Goal: Task Accomplishment & Management: Complete application form

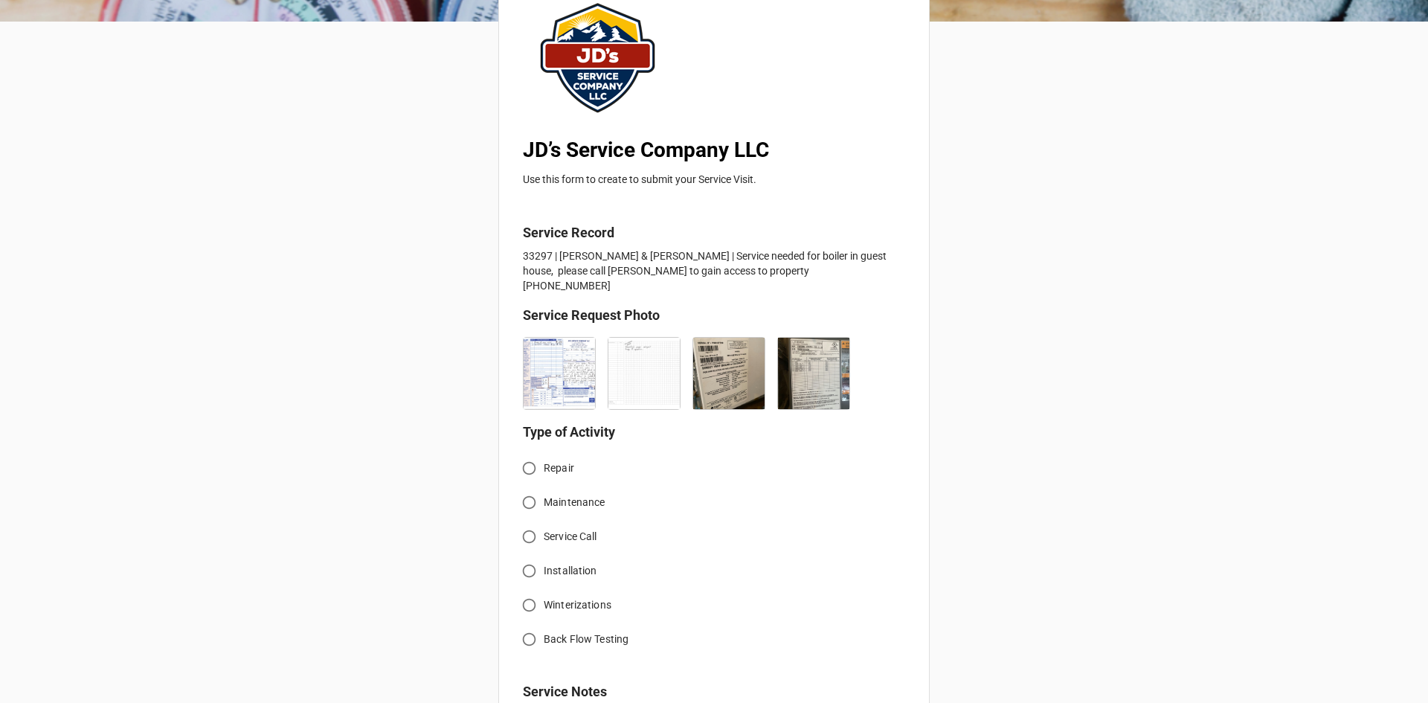
scroll to position [149, 0]
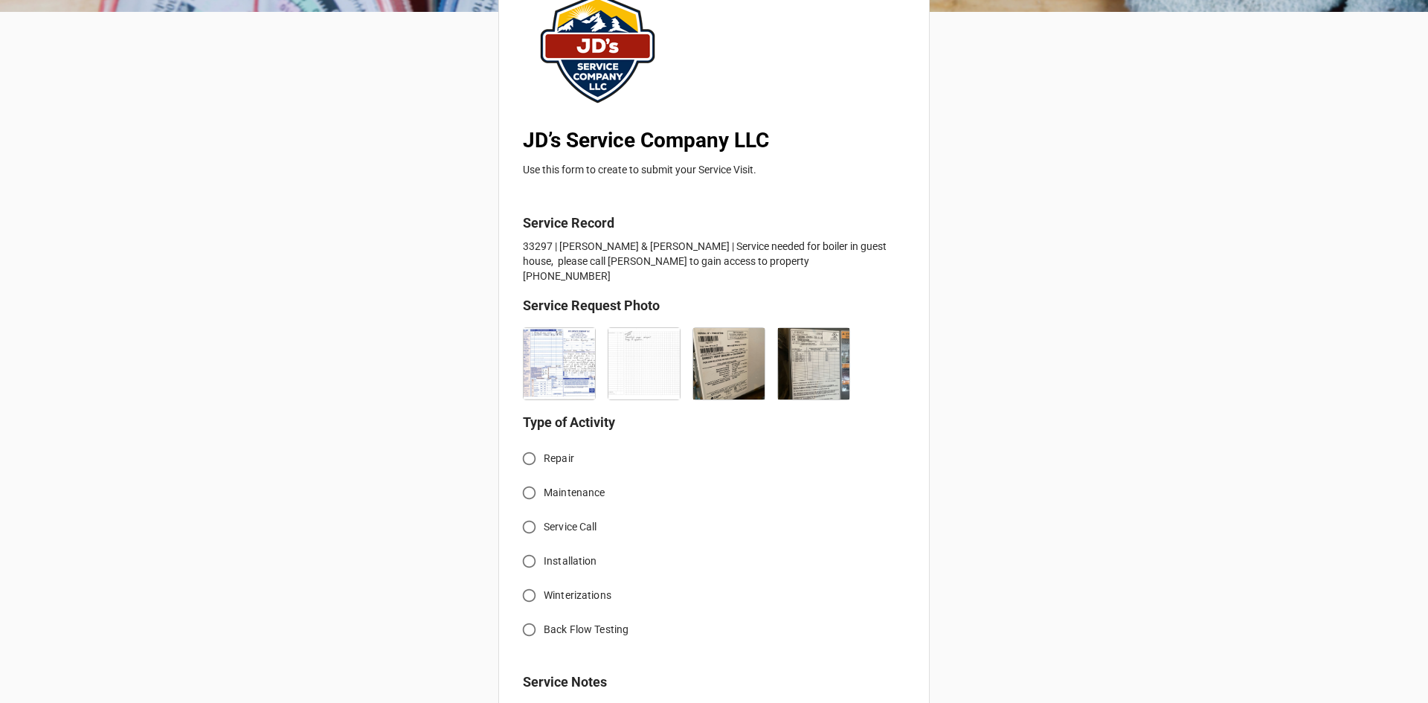
click at [561, 527] on span "Service Call" at bounding box center [571, 527] width 54 height 16
click at [544, 527] on input "Service Call" at bounding box center [529, 527] width 29 height 29
radio input "true"
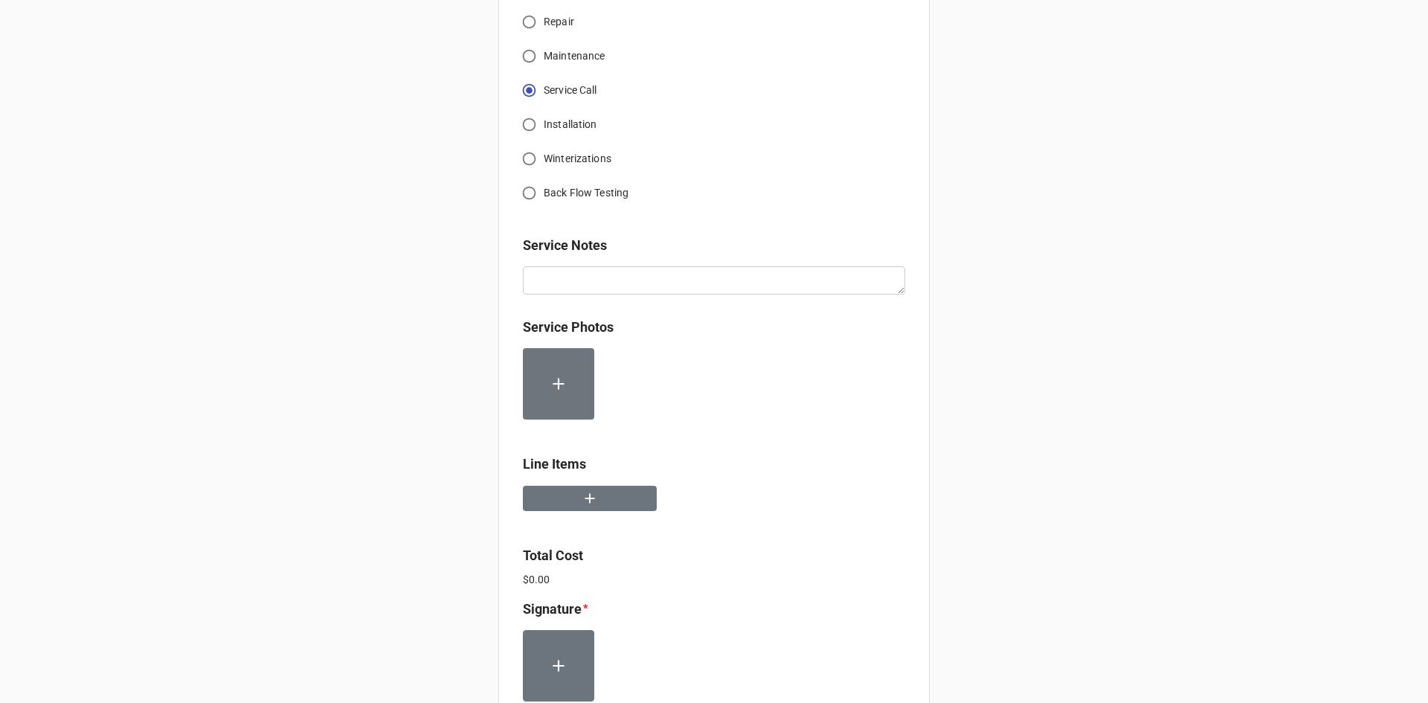
scroll to position [595, 0]
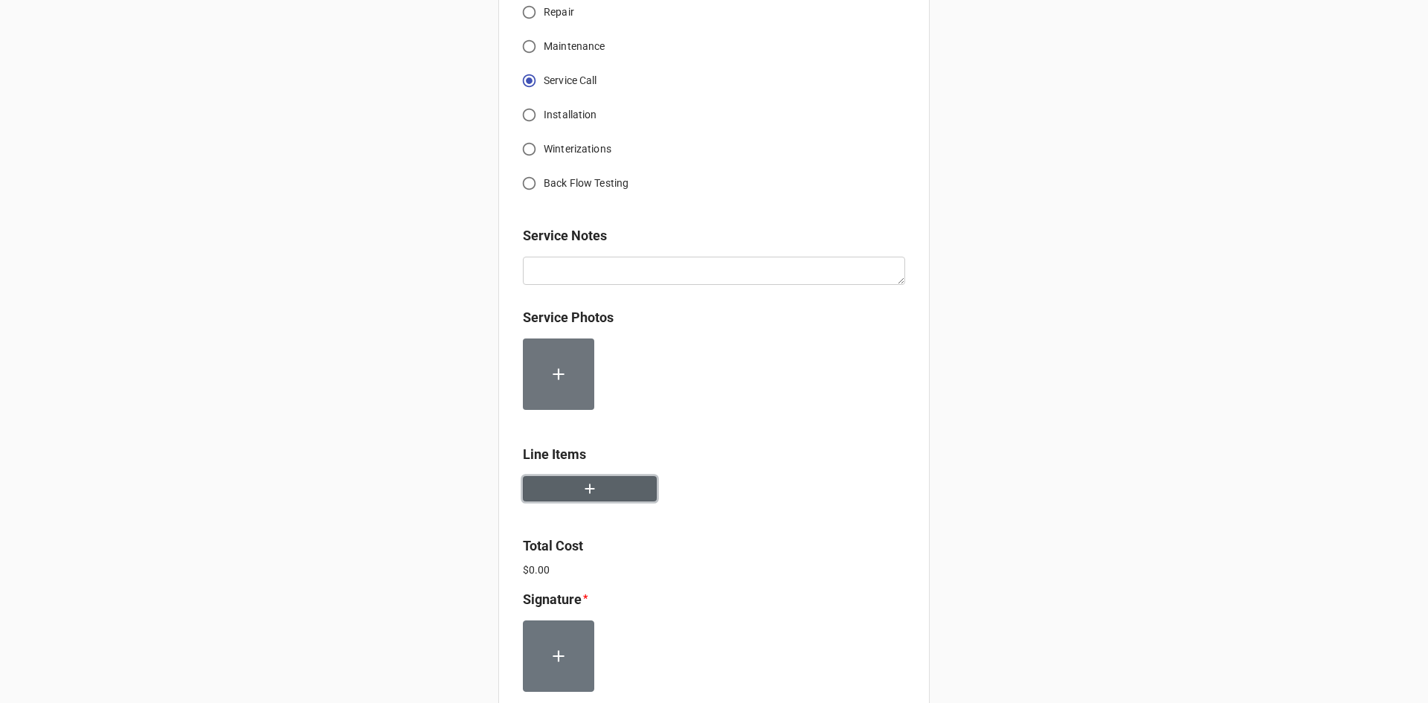
click at [612, 495] on button "button" at bounding box center [590, 489] width 134 height 26
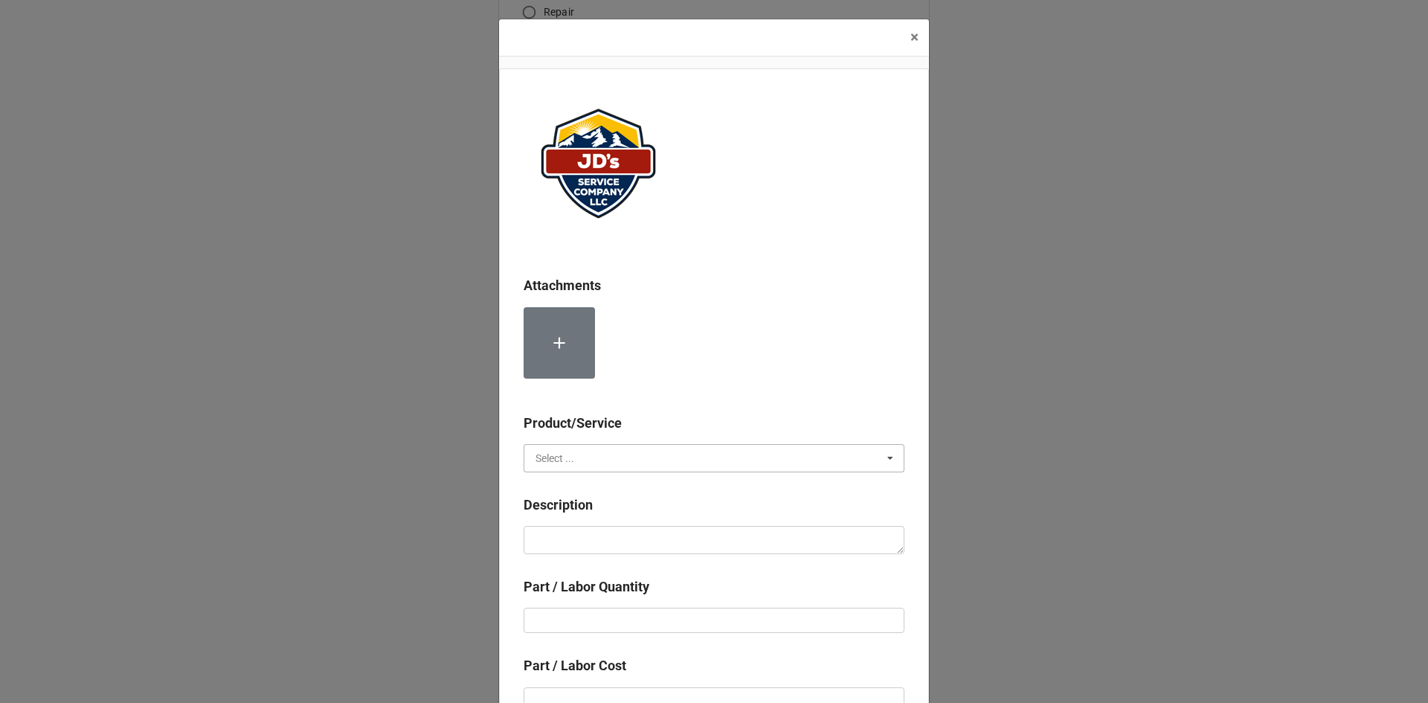
click at [616, 449] on input "text" at bounding box center [714, 458] width 379 height 27
click at [613, 481] on div "Services" at bounding box center [713, 486] width 379 height 28
click at [628, 544] on textarea at bounding box center [714, 540] width 381 height 28
paste textarea "9:30am-11:30am; Service Address: [STREET_ADDRESS] [PERSON_NAME][GEOGRAPHIC_DATA…"
type textarea "x"
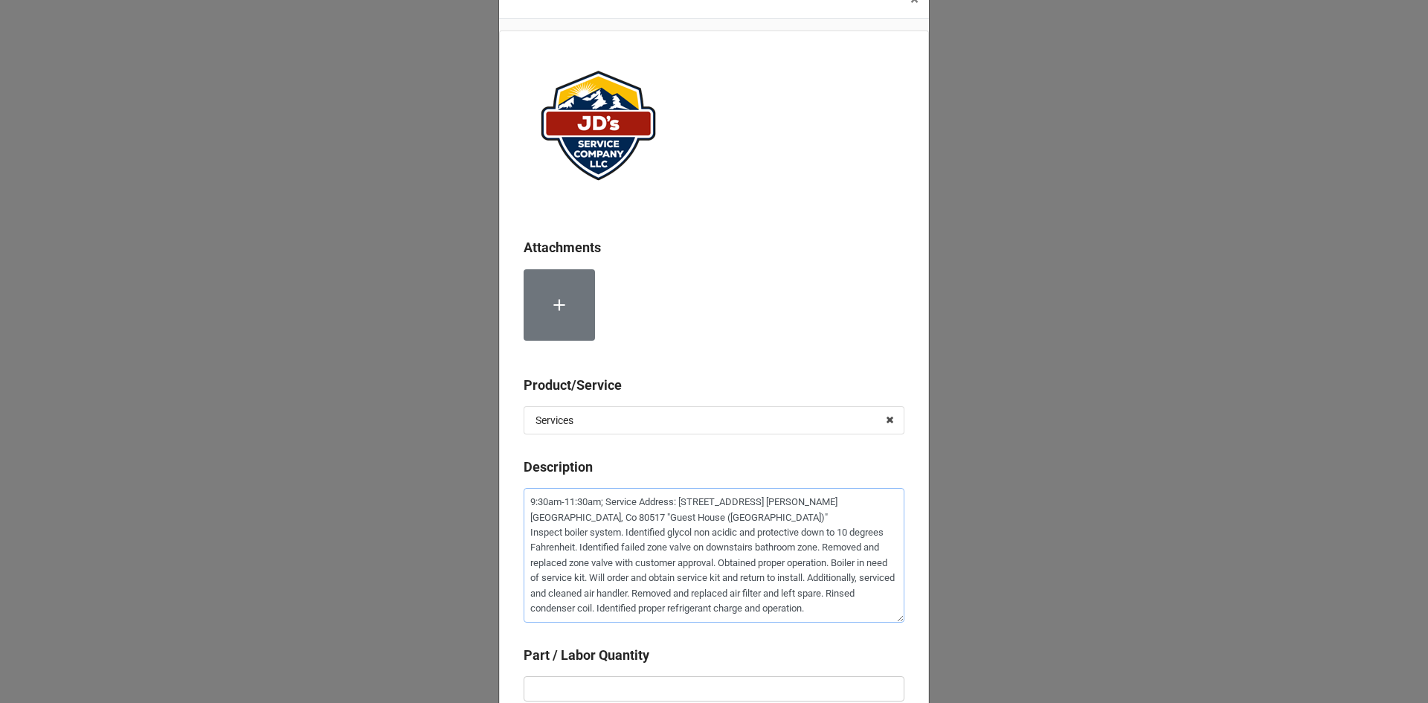
scroll to position [74, 0]
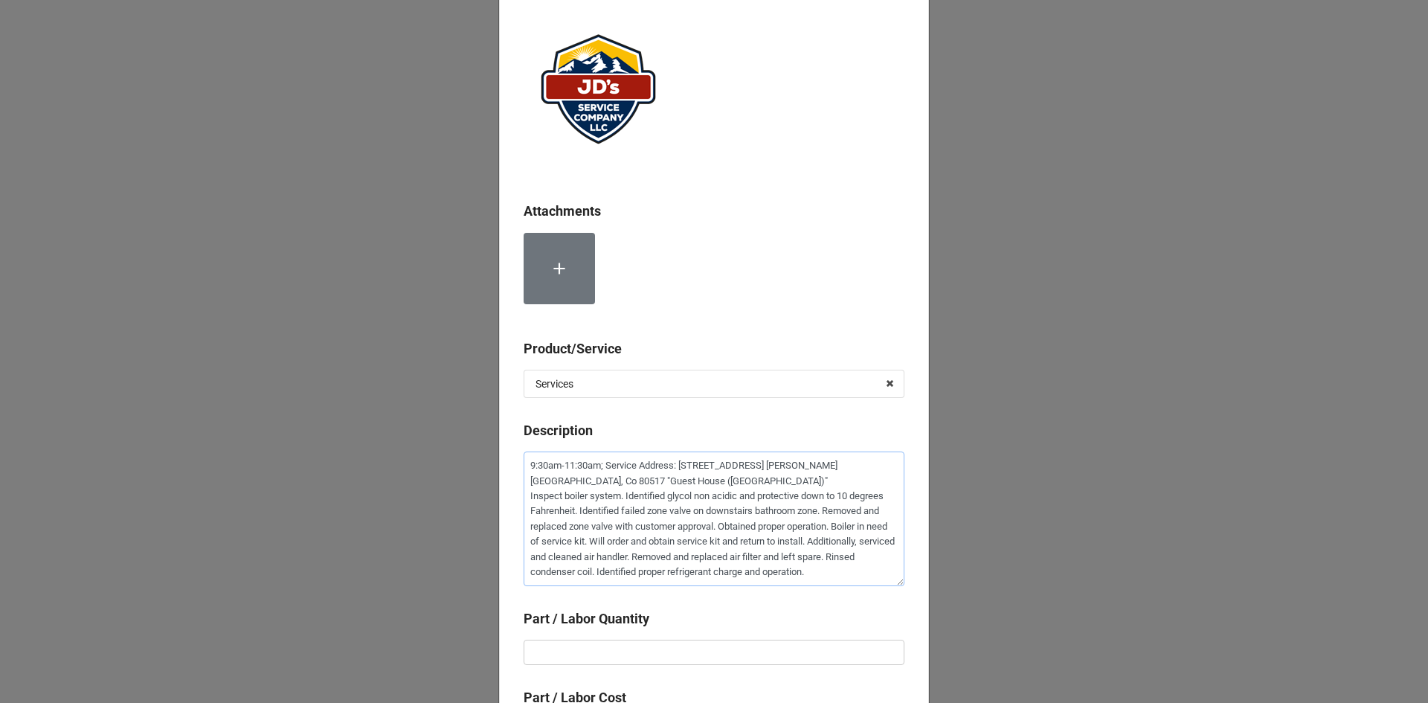
type textarea "9:30am-11:30am; Service Address: [STREET_ADDRESS] [PERSON_NAME][GEOGRAPHIC_DATA…"
click at [626, 664] on input "text" at bounding box center [714, 652] width 381 height 25
type textarea "x"
type input "2"
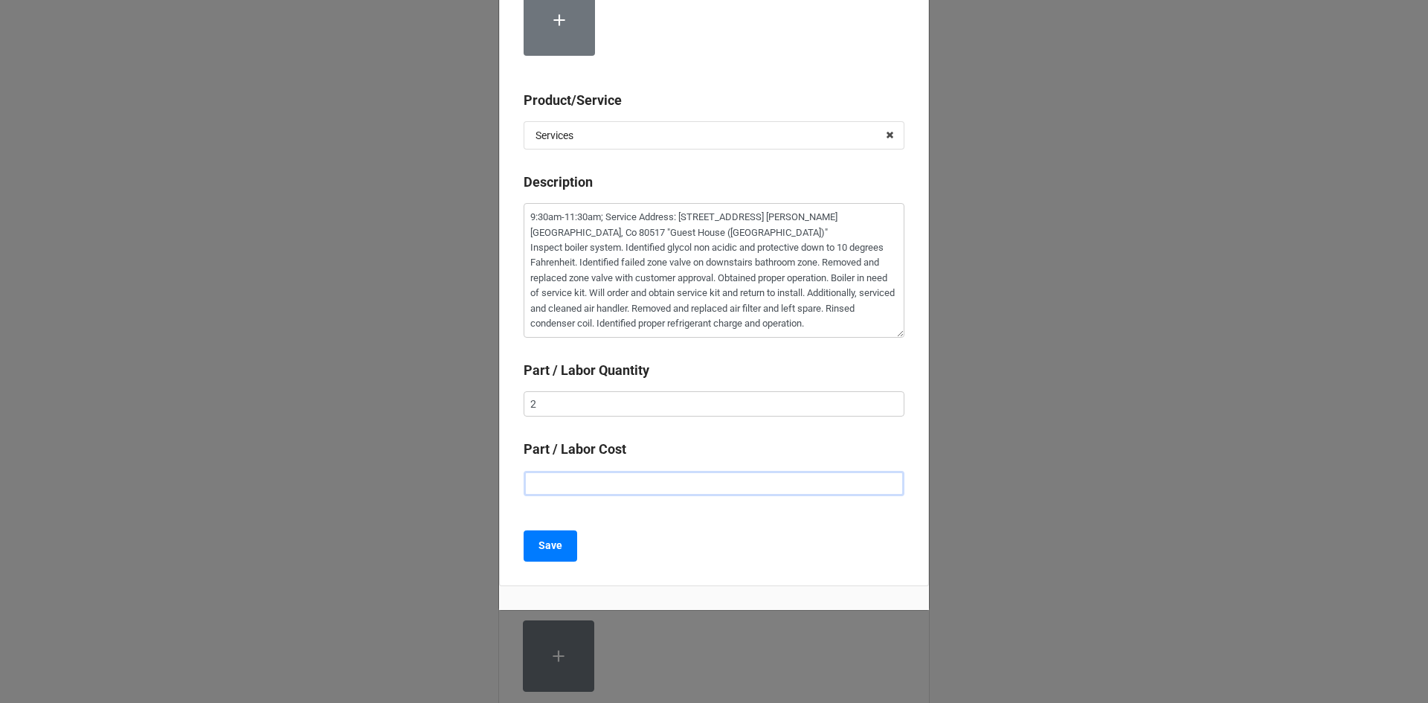
type textarea "x"
type input "$2.00"
type textarea "x"
type input "$22.00"
type textarea "x"
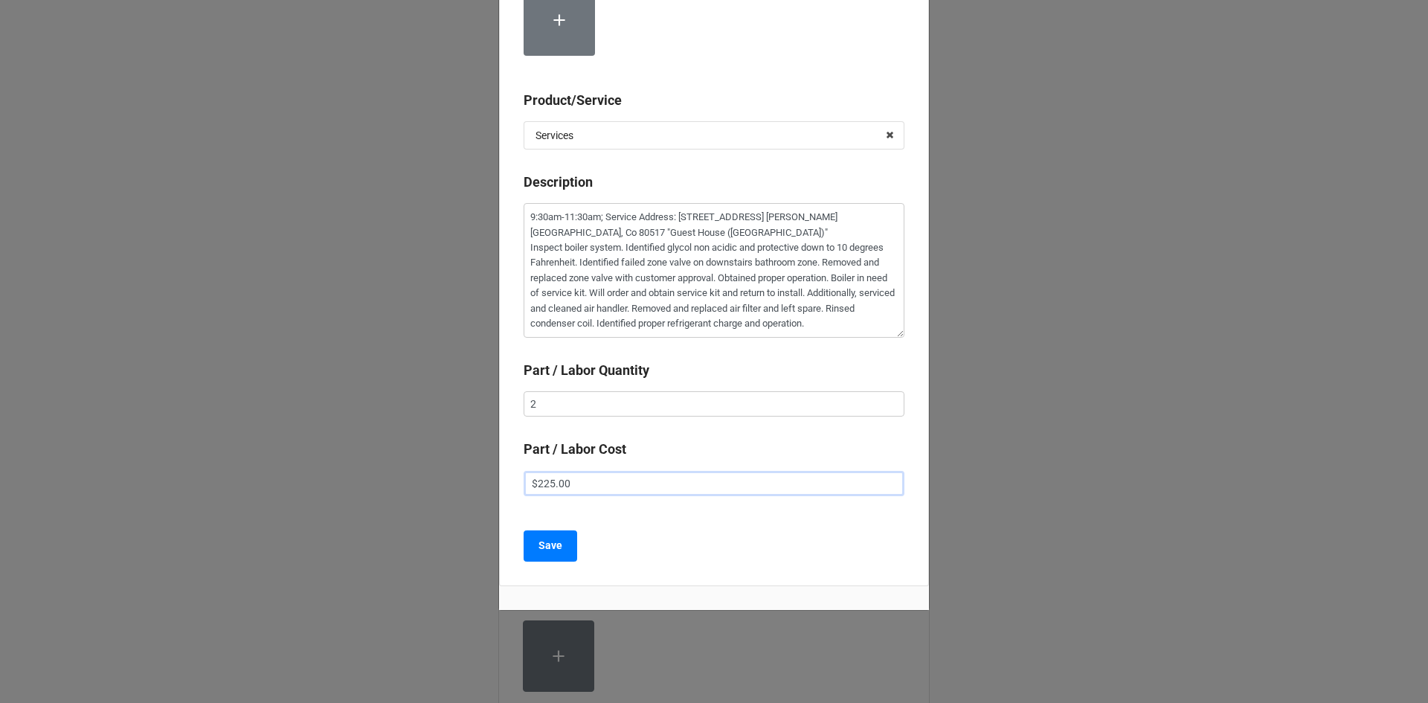
type input "$225.00"
drag, startPoint x: 517, startPoint y: 540, endPoint x: 553, endPoint y: 548, distance: 36.5
click at [518, 540] on div "Attachments Product/Service Services Services Material Cost Description 9:30am-…" at bounding box center [714, 166] width 430 height 841
click at [553, 548] on b "Save" at bounding box center [551, 546] width 24 height 16
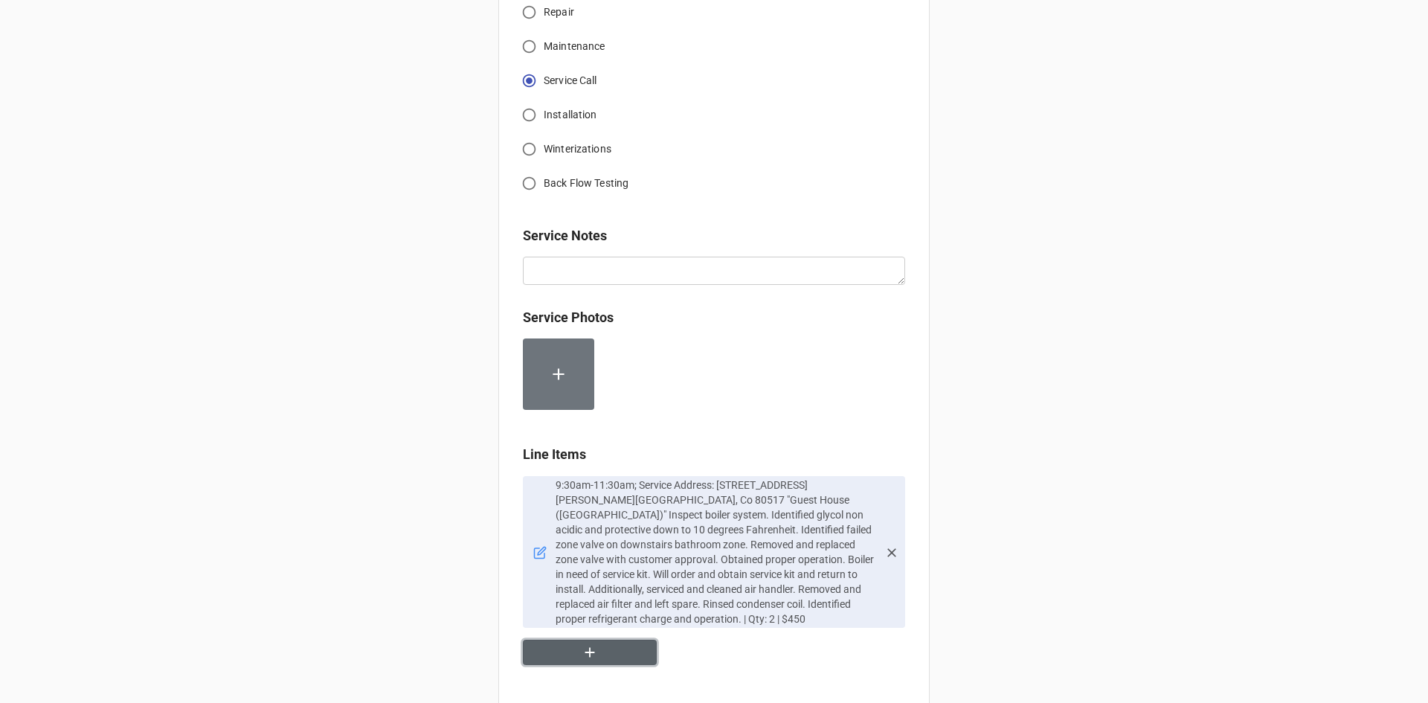
click at [594, 640] on button "button" at bounding box center [590, 653] width 134 height 26
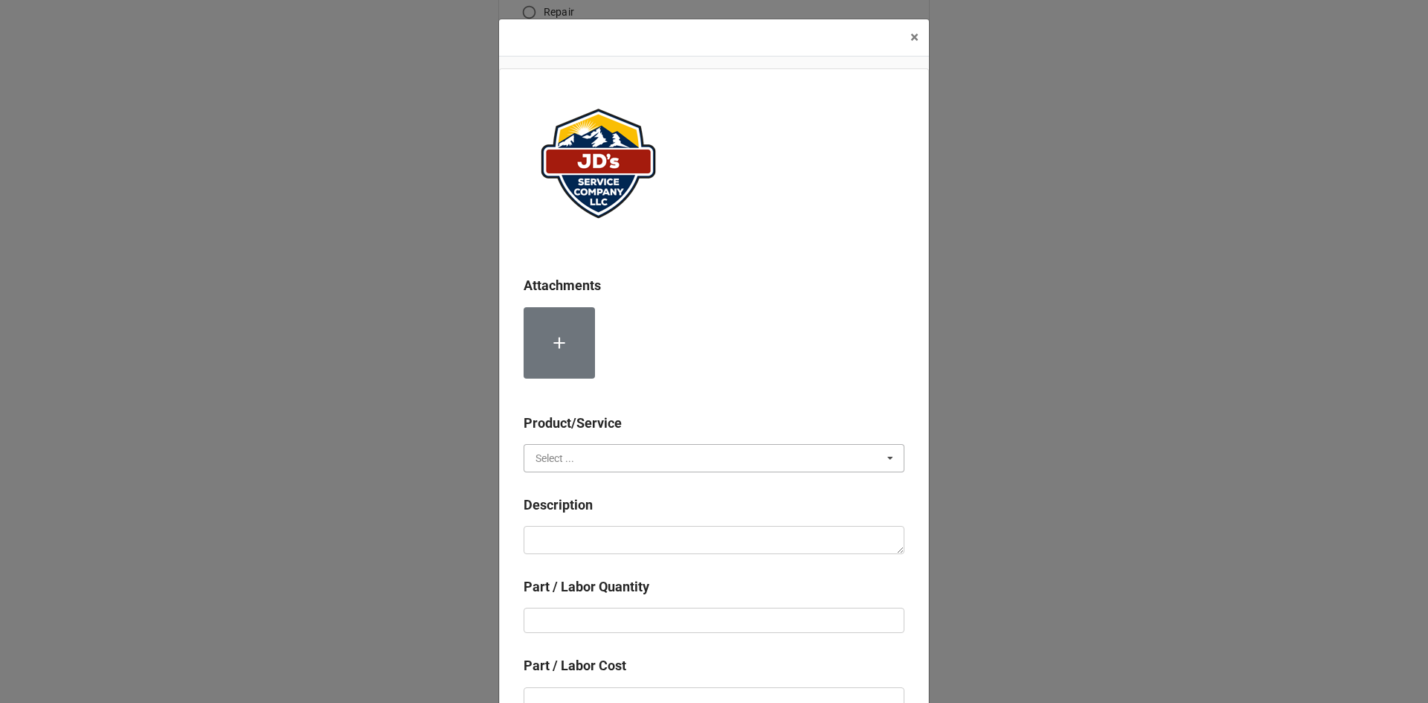
click at [591, 463] on input "text" at bounding box center [714, 458] width 379 height 27
click at [583, 509] on span "Material Cost" at bounding box center [567, 513] width 62 height 12
click at [620, 538] on textarea at bounding box center [714, 540] width 381 height 28
type textarea "x"
type textarea "H"
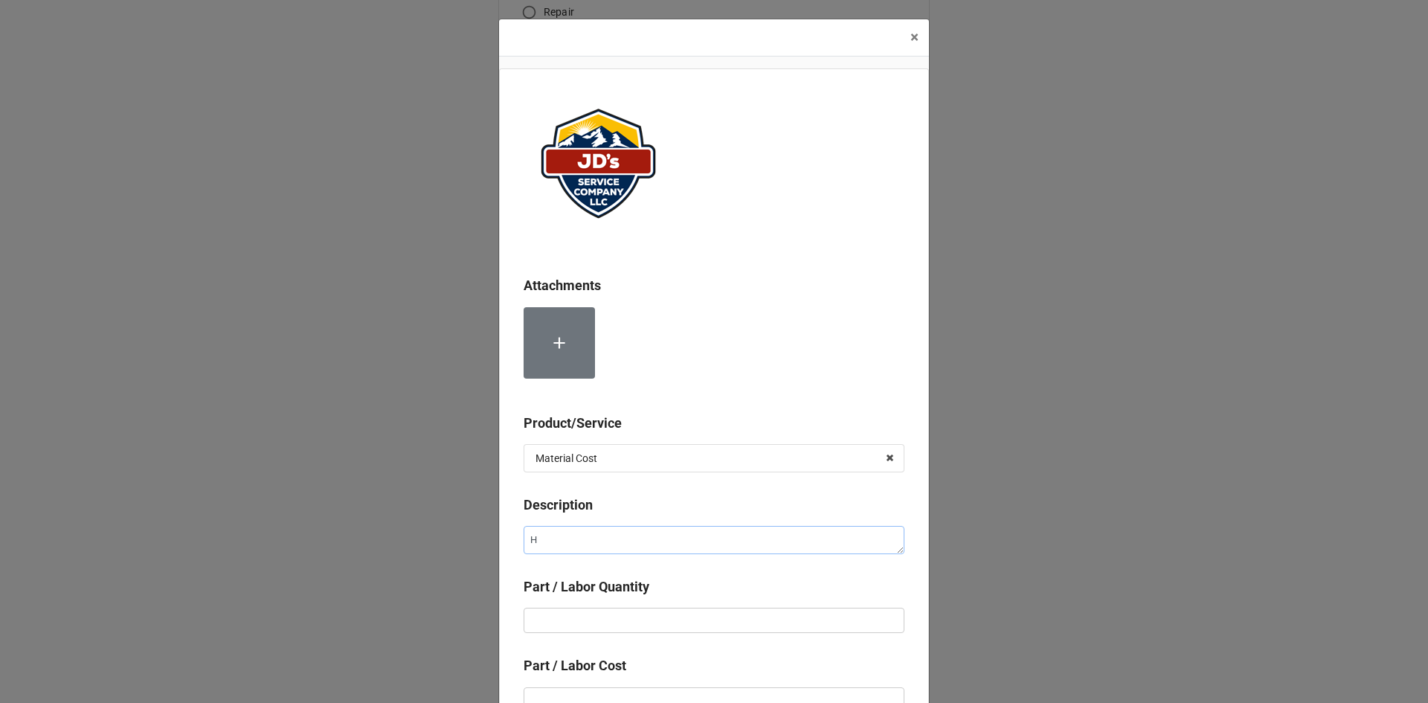
type textarea "x"
type textarea "Ho"
type textarea "x"
type textarea "Hon"
type textarea "x"
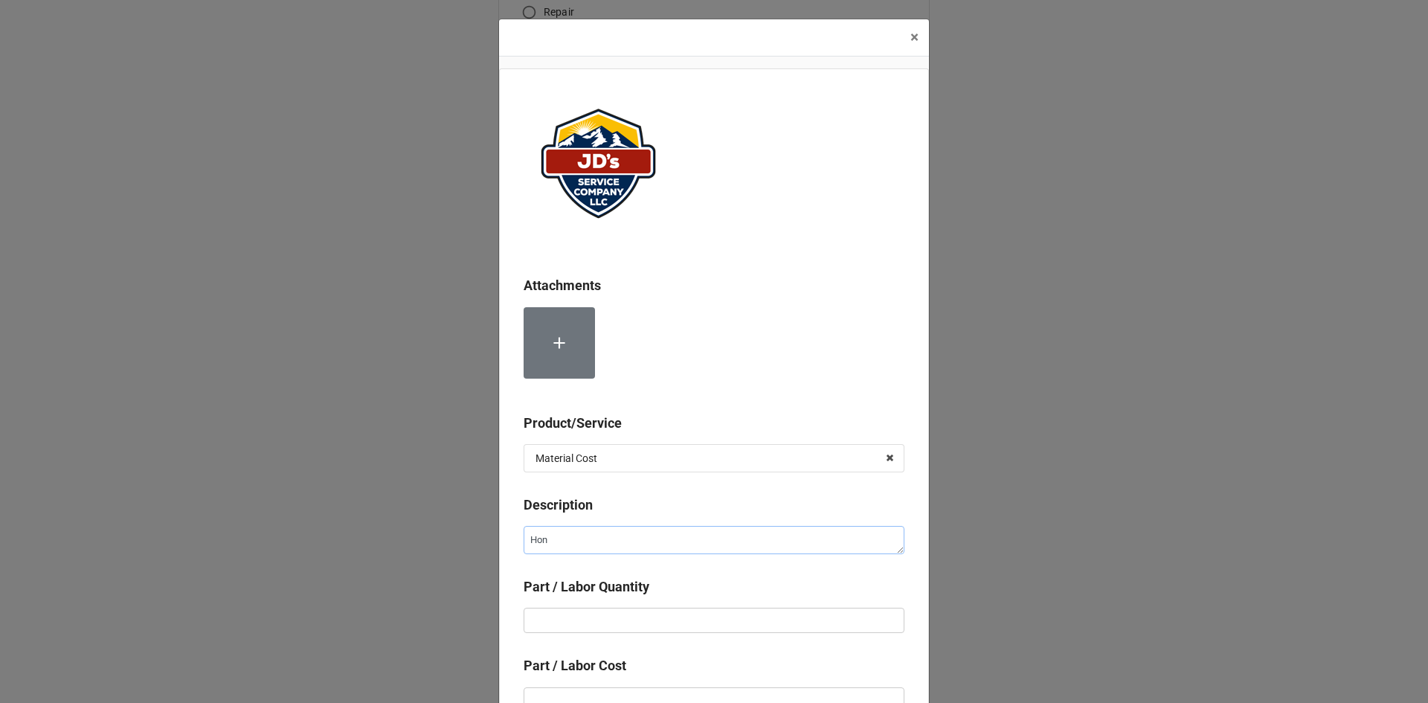
type textarea "Hone"
type textarea "x"
type textarea "Honey"
type textarea "x"
type textarea "Honeyw"
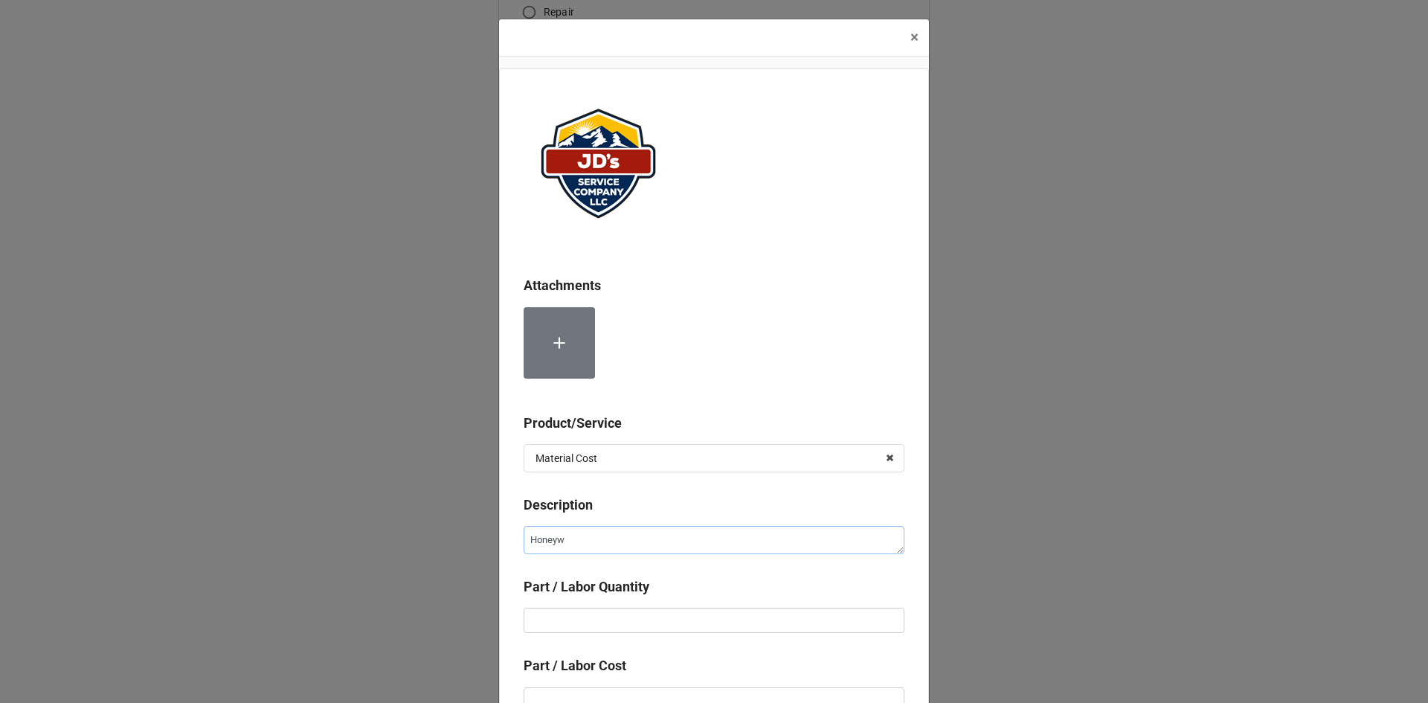
type textarea "x"
type textarea "Honeywe"
type textarea "x"
type textarea "Honeywel"
type textarea "x"
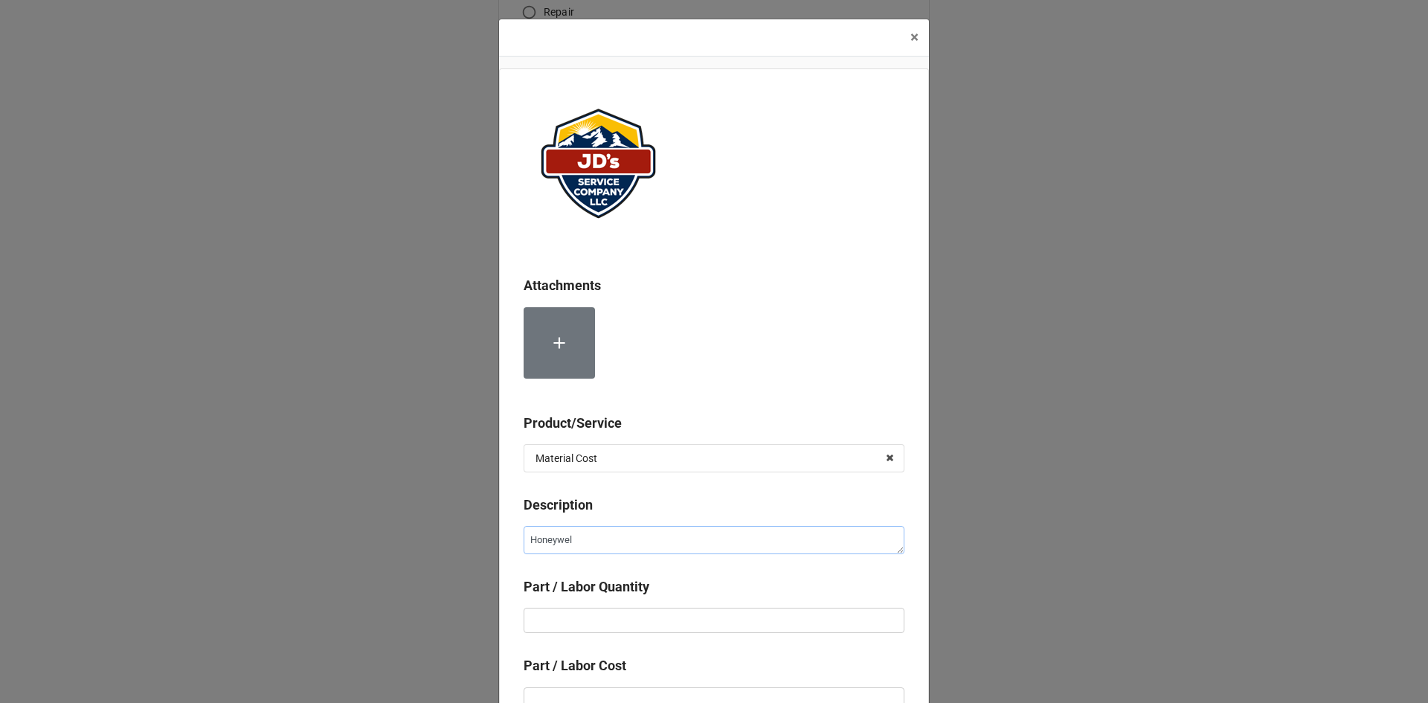
type textarea "Honeywell"
type textarea "x"
type textarea "Honeywell"
type textarea "x"
type textarea "Honeywell Z"
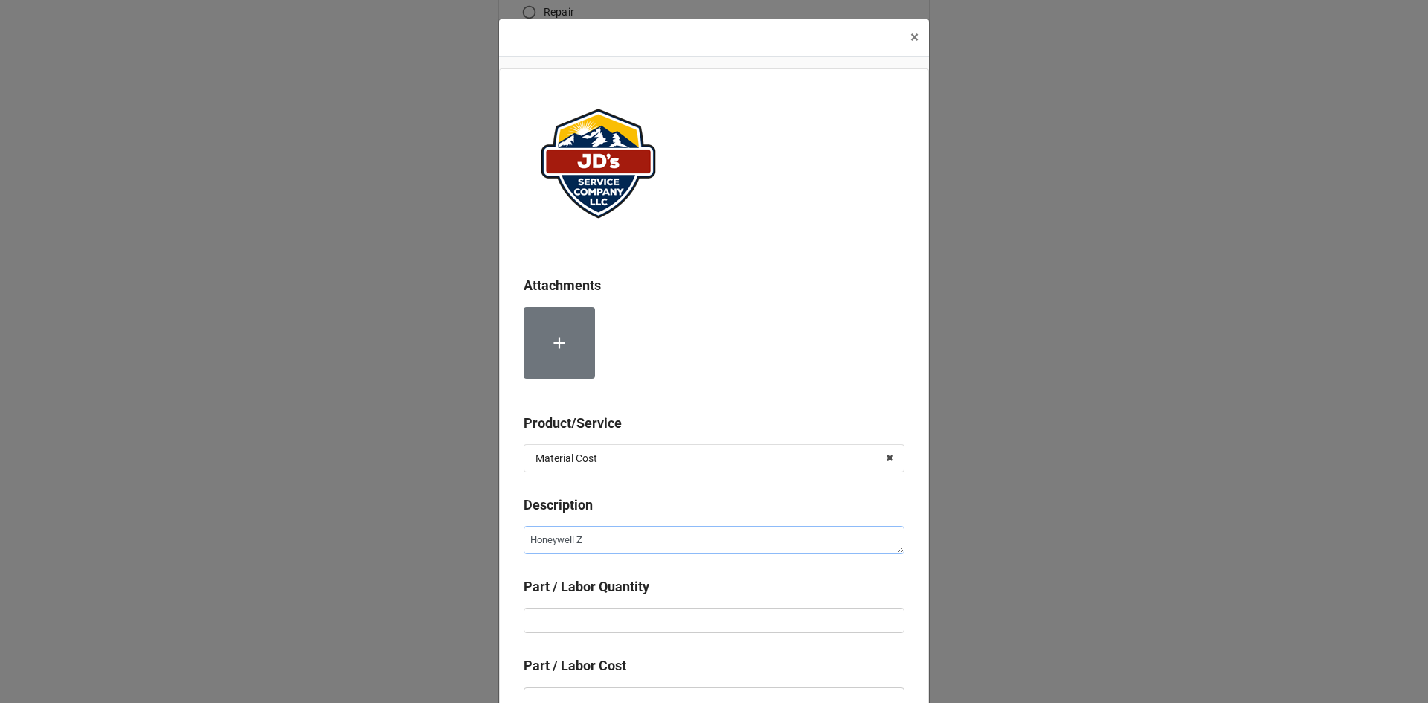
type textarea "x"
type textarea "Honeywell Zo"
type textarea "x"
type textarea "Honeywell Zon"
type textarea "x"
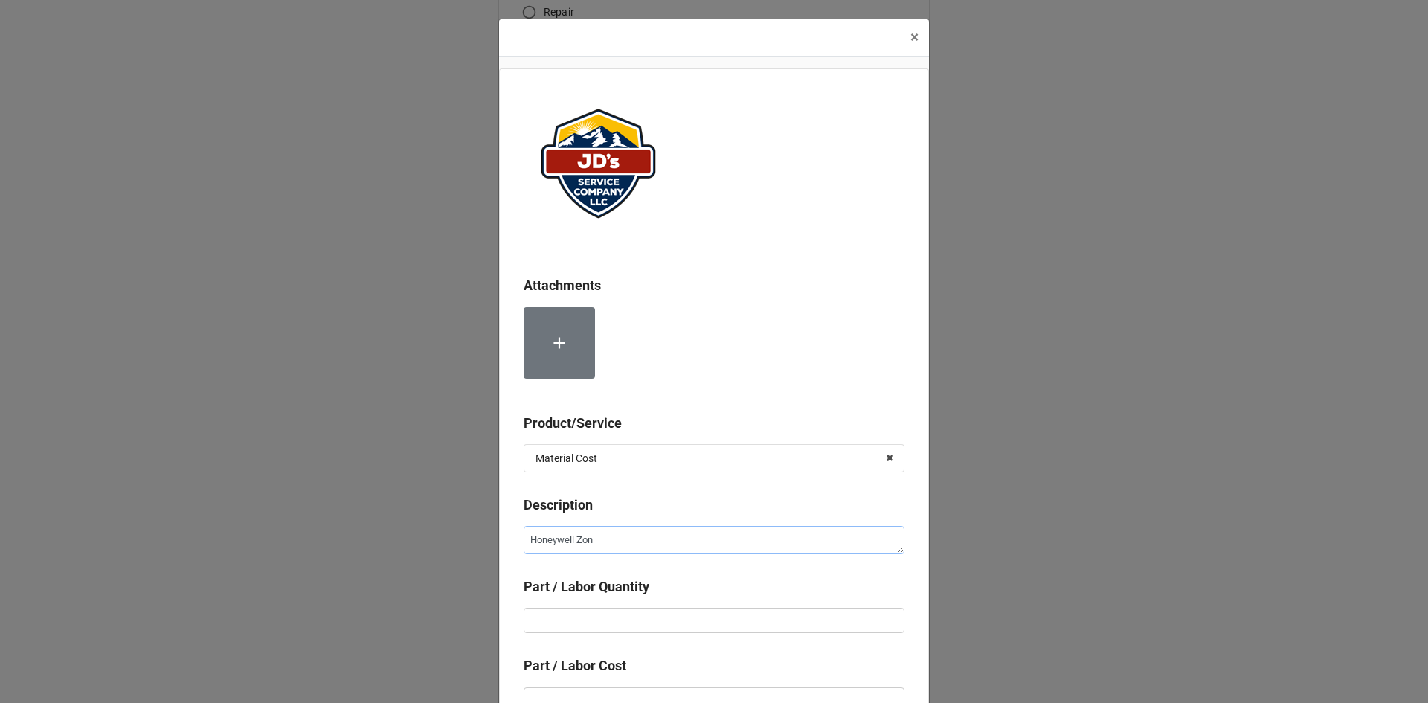
type textarea "Honeywell Zone"
type textarea "x"
type textarea "Honeywell Zone"
type textarea "x"
type textarea "Honeywell Zone V"
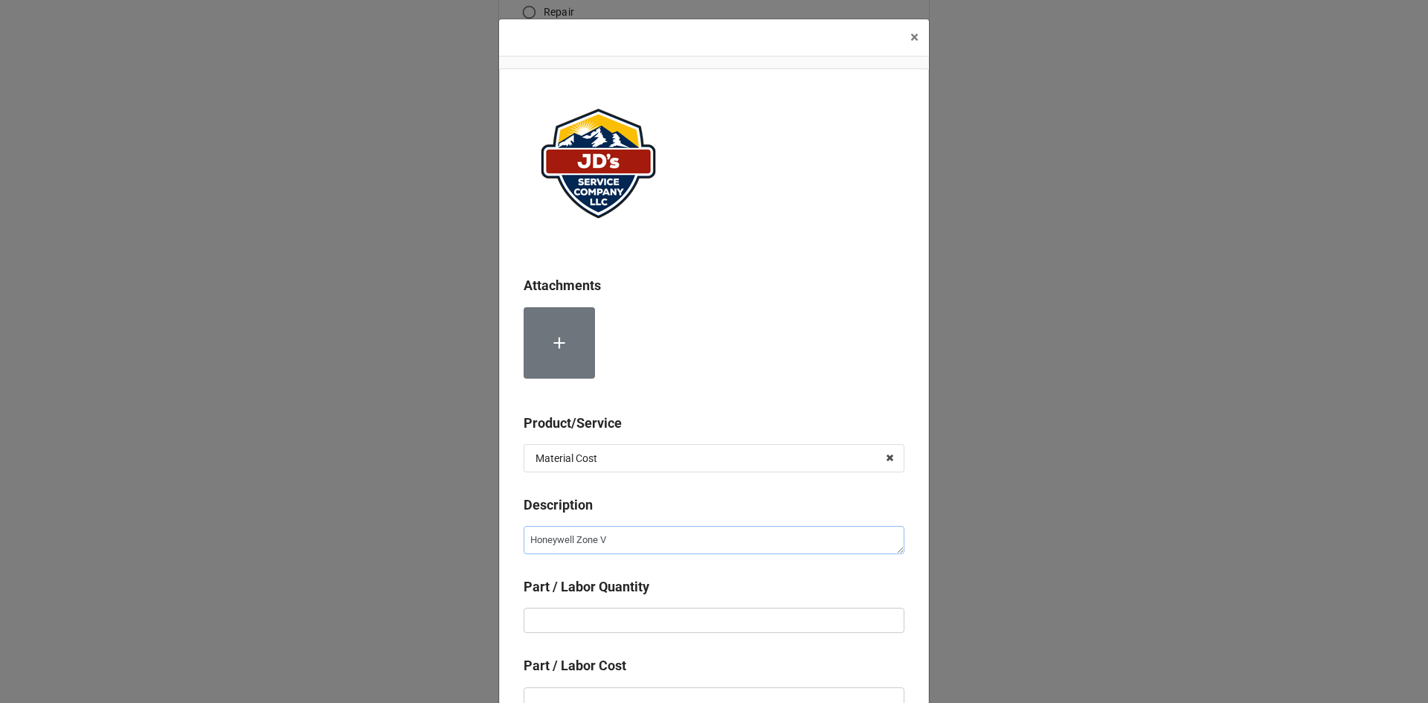
type textarea "x"
type textarea "Honeywell Zone Va"
type textarea "x"
type textarea "Honeywell Zone Val"
type textarea "x"
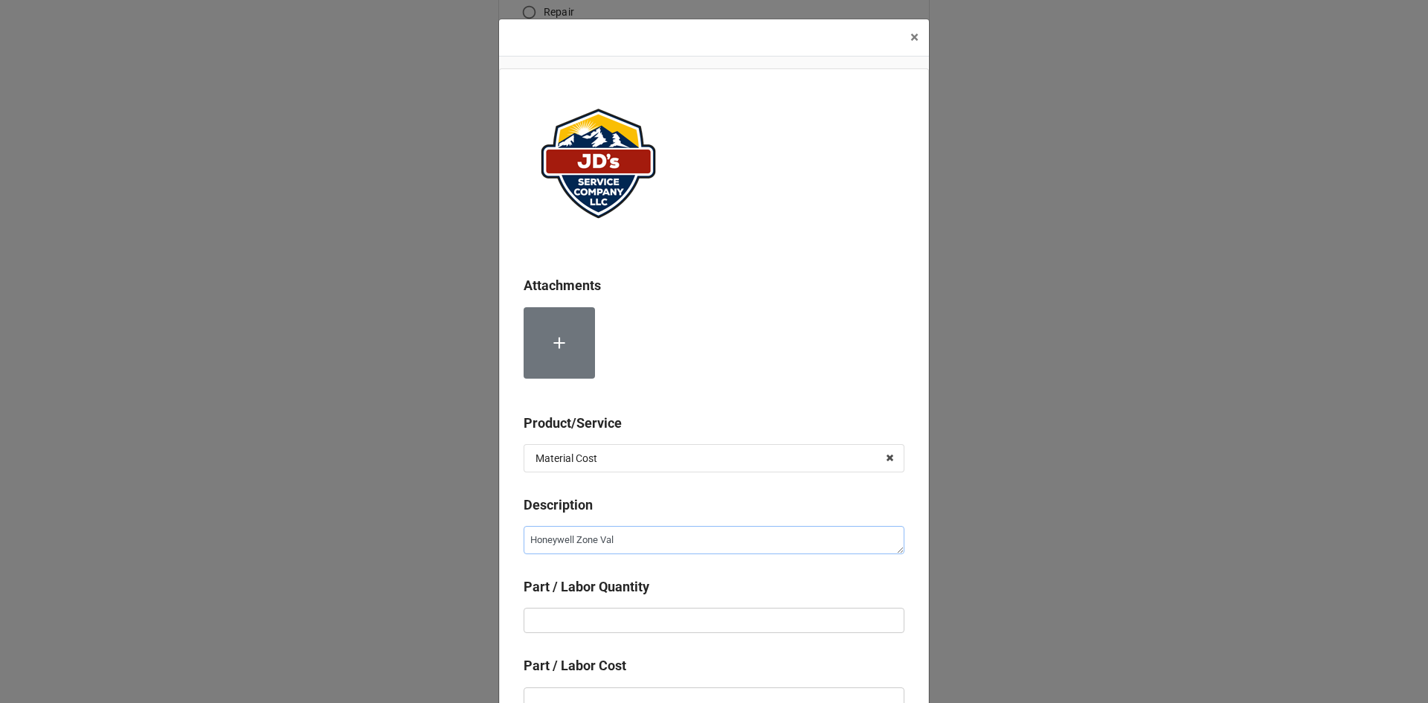
type textarea "Honeywell Zone Valv"
type textarea "x"
type textarea "Honeywell Zone Valve"
type textarea "x"
type input "1"
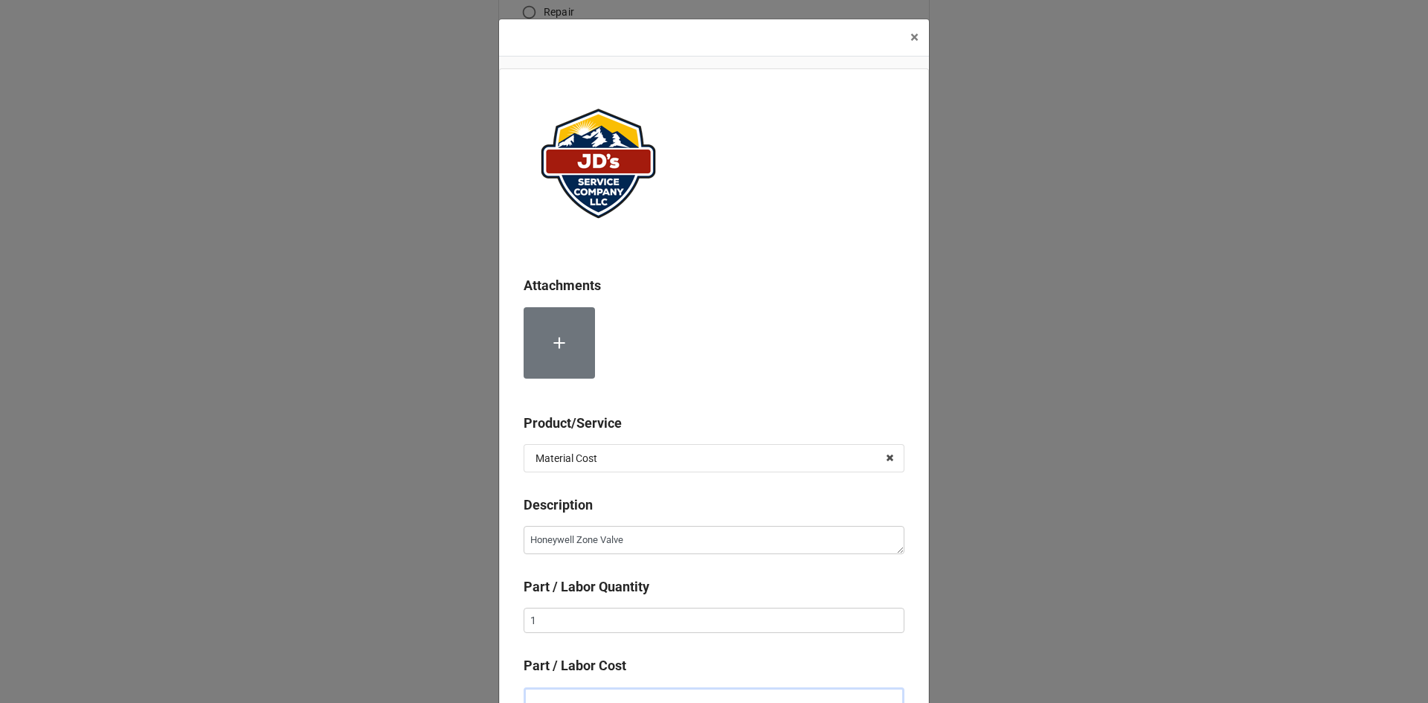
scroll to position [10, 0]
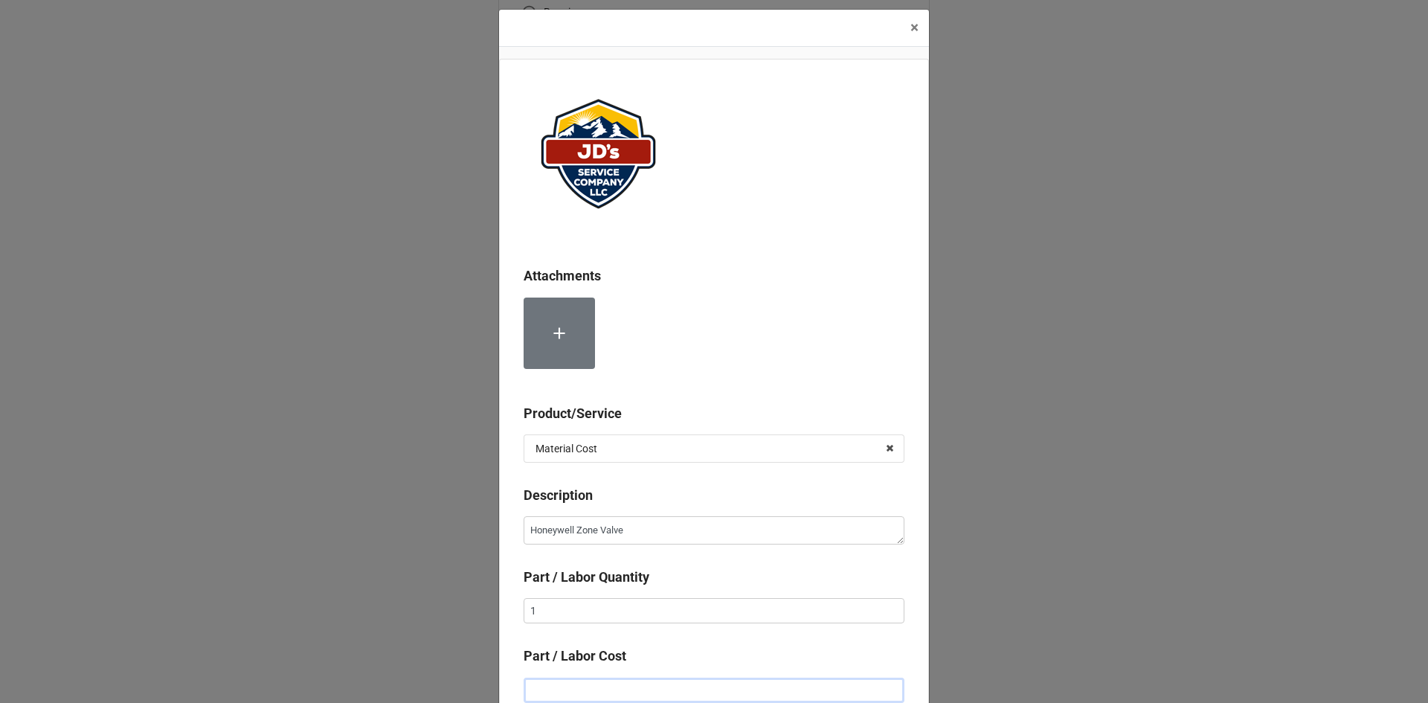
type textarea "x"
type input "$1.00"
type textarea "x"
type input "$18.00"
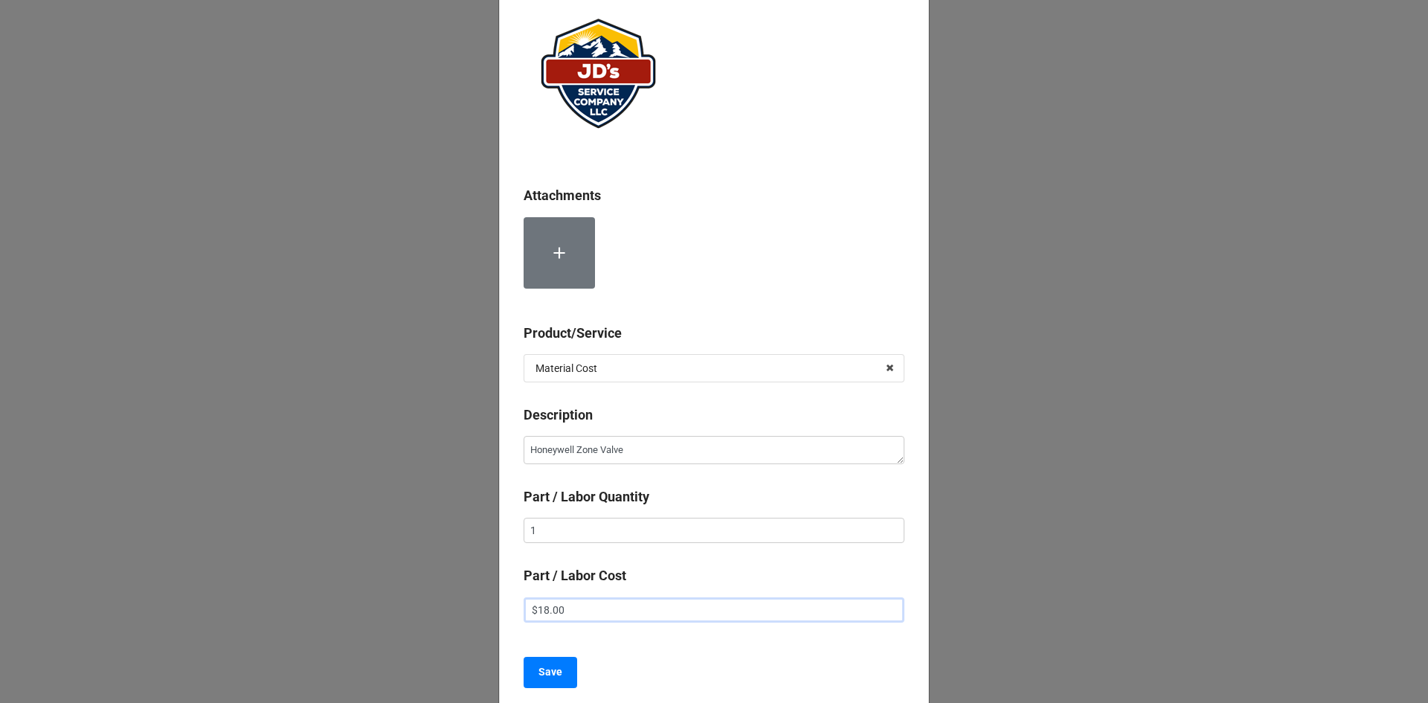
drag, startPoint x: 594, startPoint y: 691, endPoint x: 516, endPoint y: 687, distance: 78.2
click at [516, 694] on div "Attachments Product/Service Material Cost Services Material Cost Description Ho…" at bounding box center [714, 352] width 430 height 770
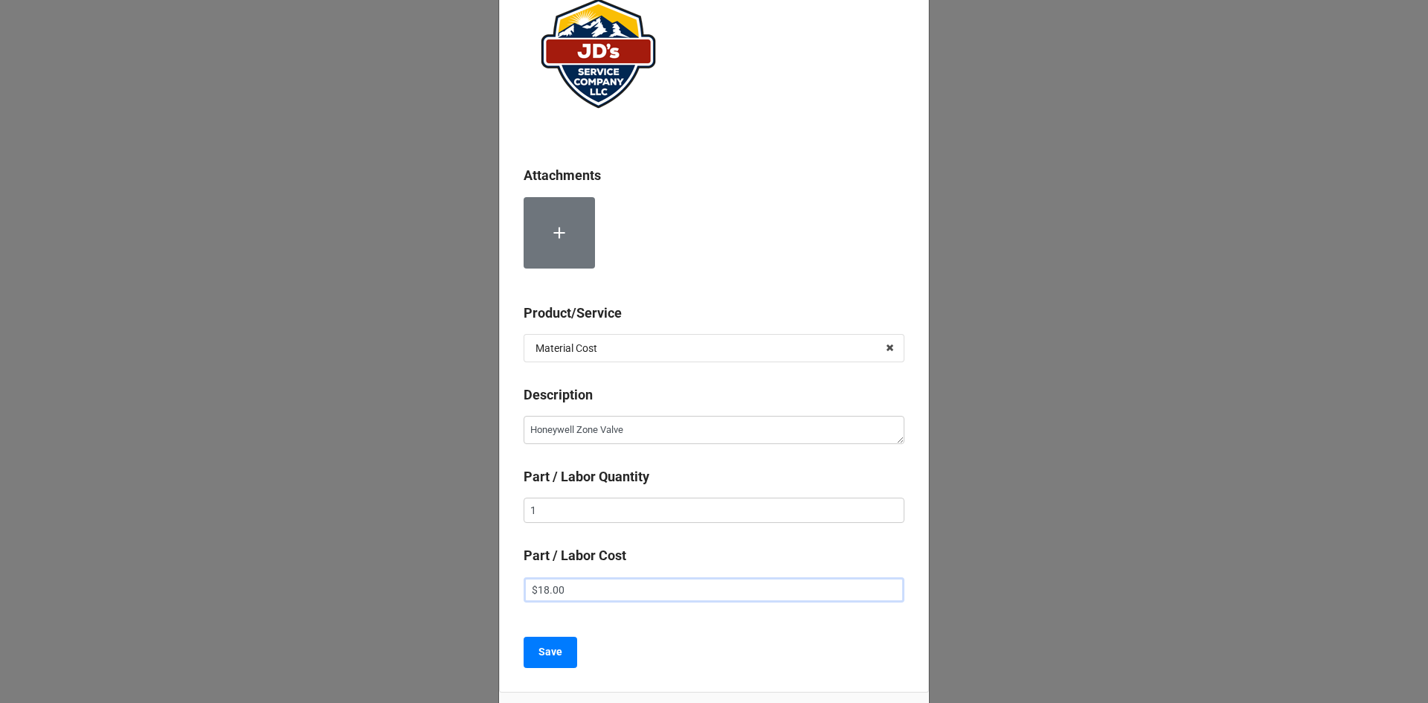
type textarea "x"
type input "$2.00"
type textarea "x"
type input "$28.00"
type textarea "x"
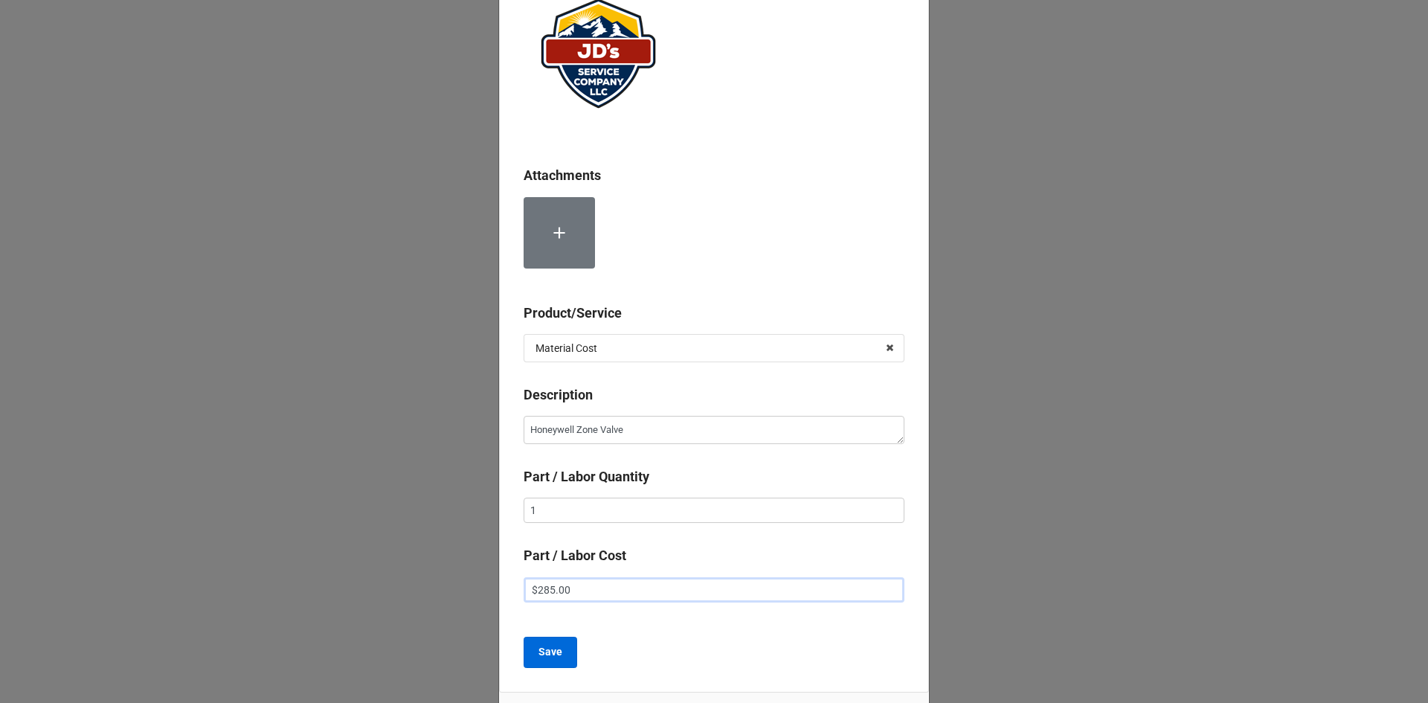
type input "$285.00"
click at [559, 664] on button "Save" at bounding box center [551, 652] width 54 height 31
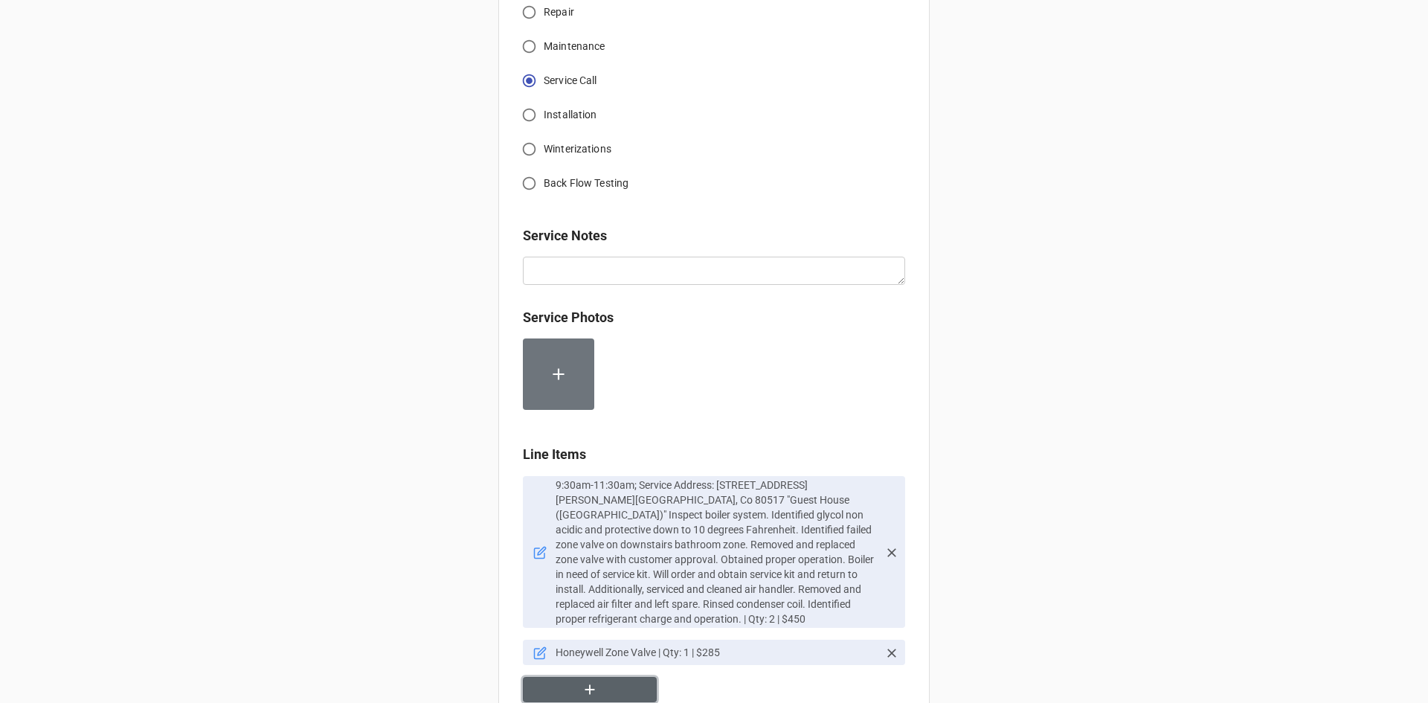
click at [577, 679] on button "button" at bounding box center [590, 690] width 134 height 26
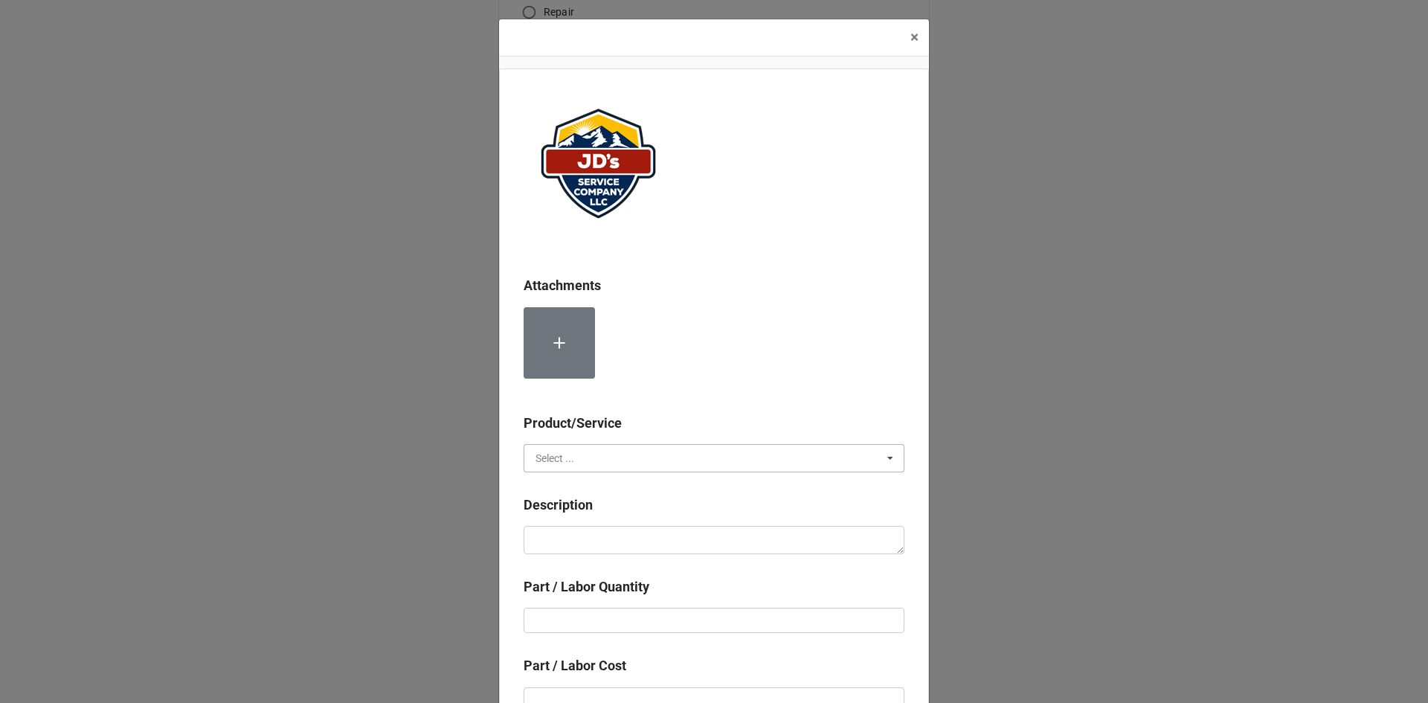
click at [585, 455] on input "text" at bounding box center [714, 458] width 379 height 27
click at [585, 502] on div "Material Cost" at bounding box center [713, 513] width 379 height 28
click at [584, 524] on div "Description" at bounding box center [714, 510] width 381 height 31
click at [584, 536] on textarea at bounding box center [714, 540] width 381 height 28
type textarea "x"
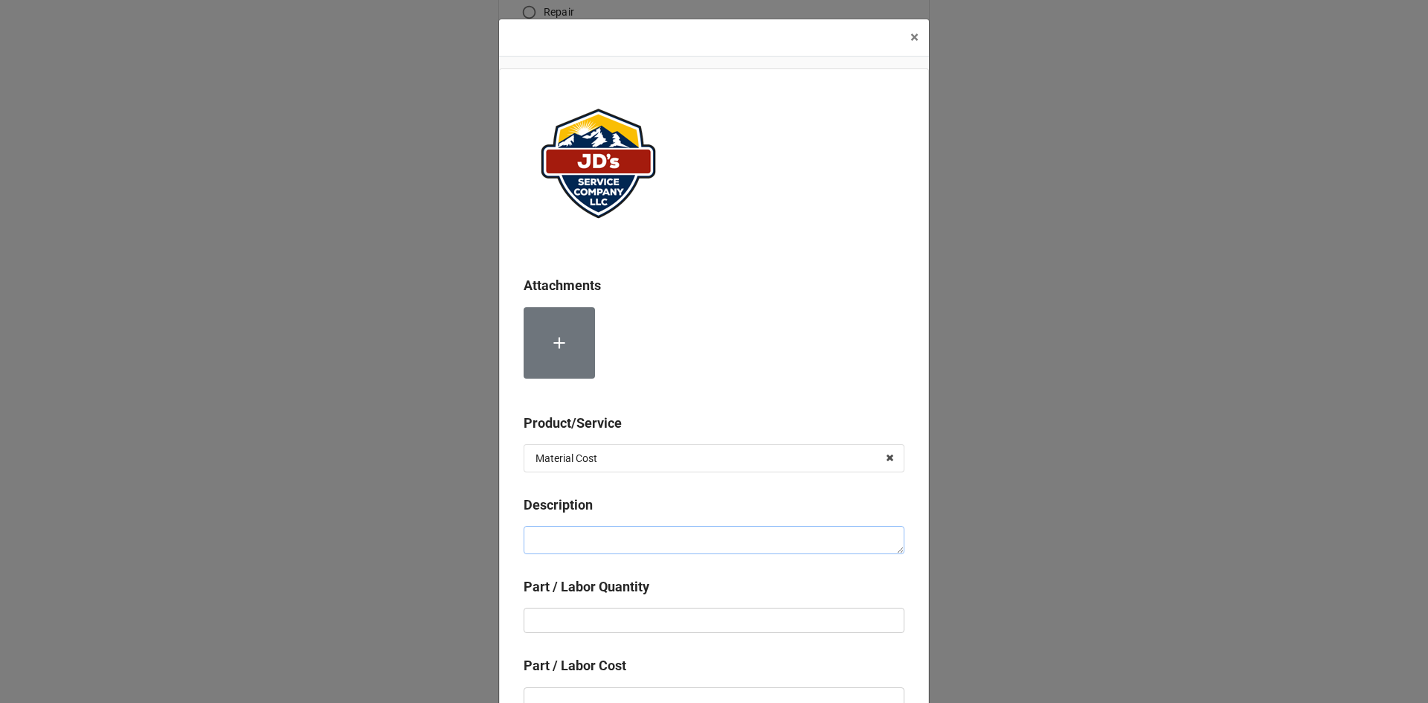
type textarea "1"
type textarea "x"
type textarea "16"
type textarea "x"
type textarea "16x"
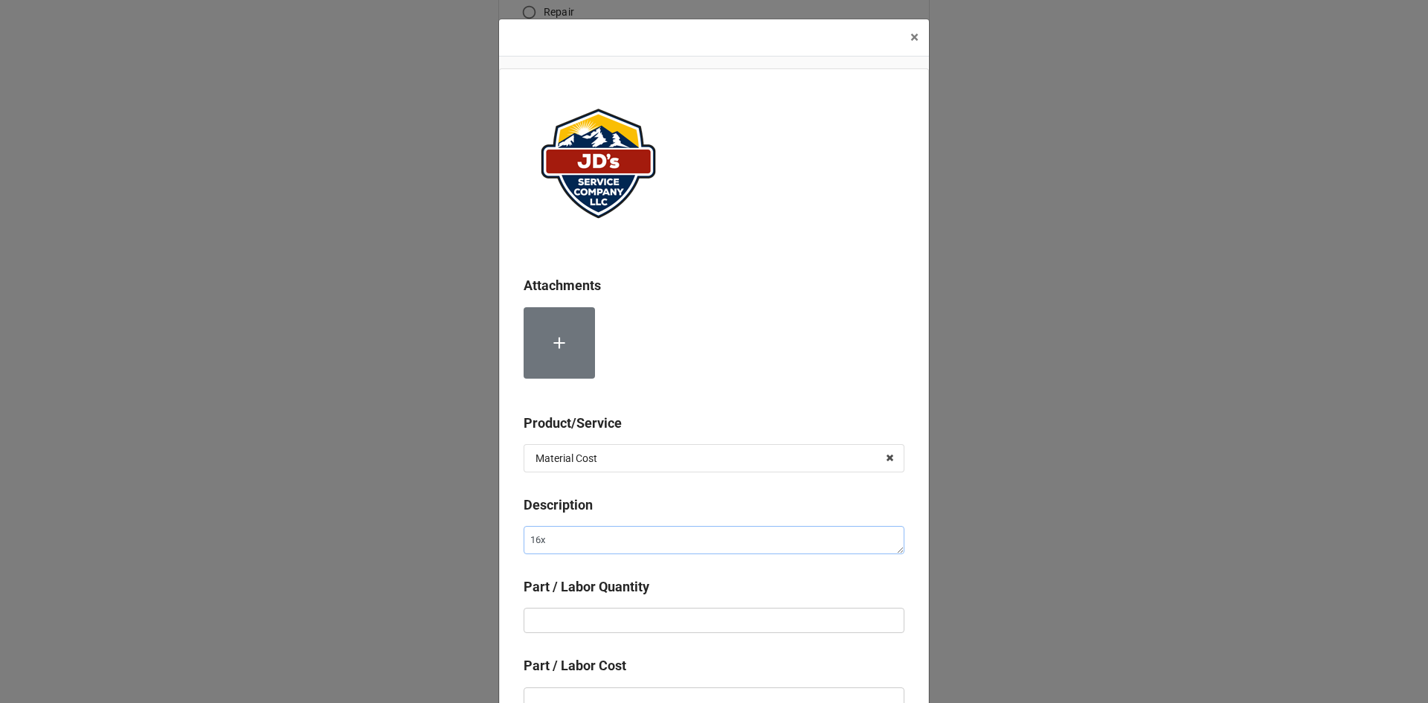
type textarea "x"
type textarea "16x2"
type textarea "x"
type textarea "16x20"
type textarea "x"
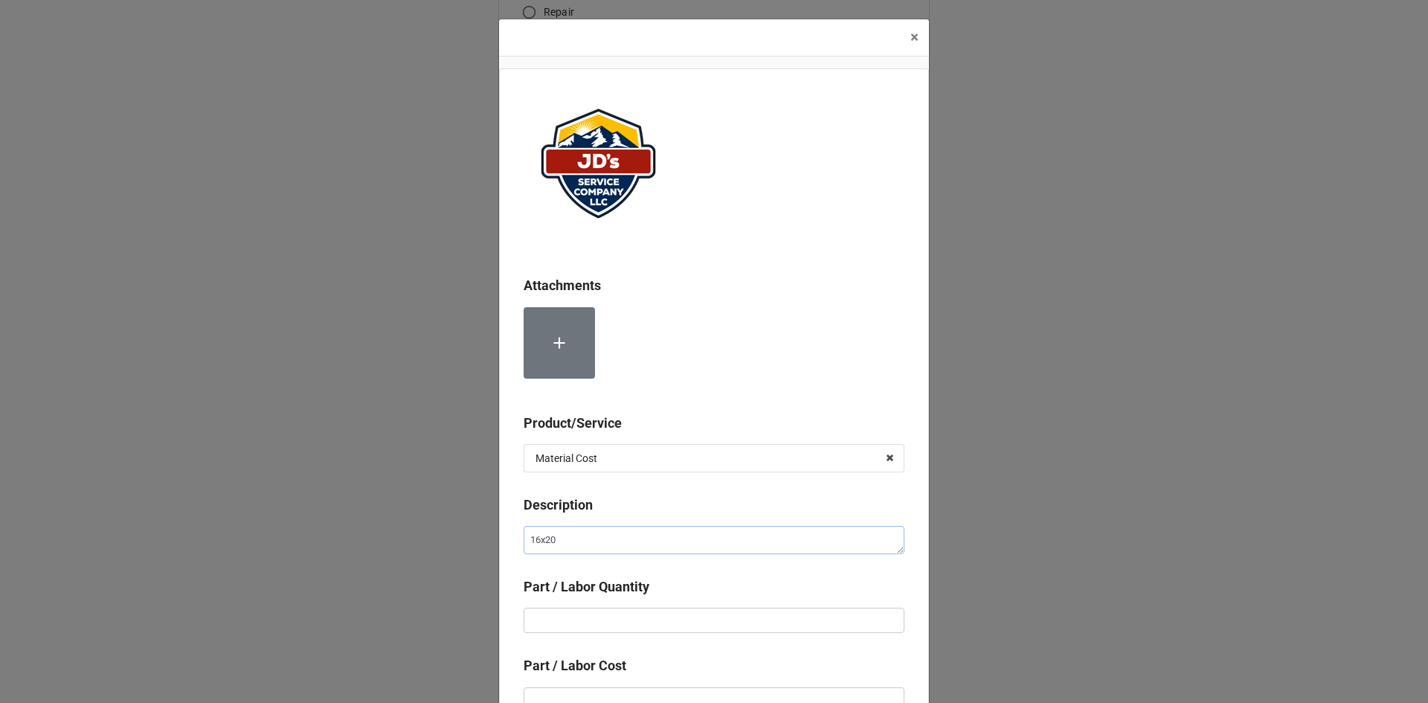
type textarea "16x20x"
type textarea "x"
type textarea "16x20x1"
type textarea "x"
type textarea "16x20x1"
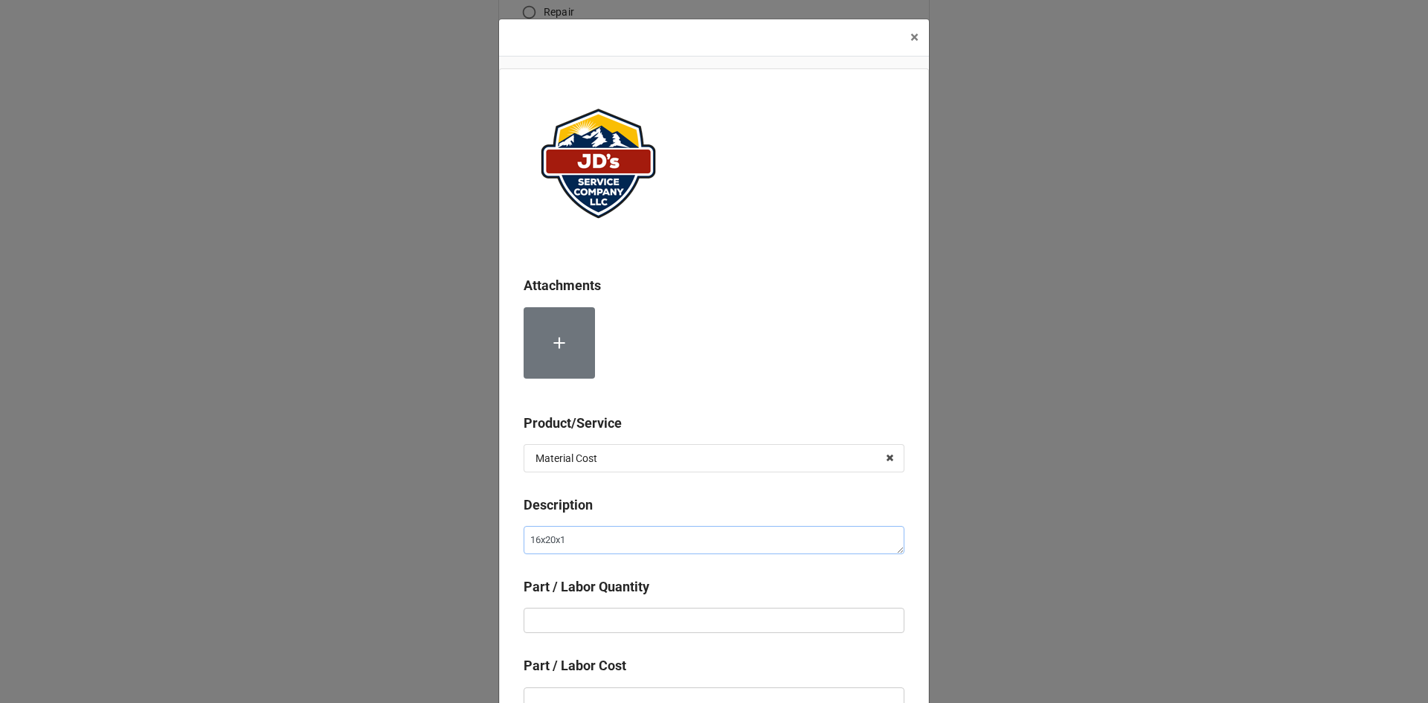
type textarea "x"
type textarea "16x20x1 A"
type textarea "x"
type textarea "16x20x1 Ao"
type textarea "x"
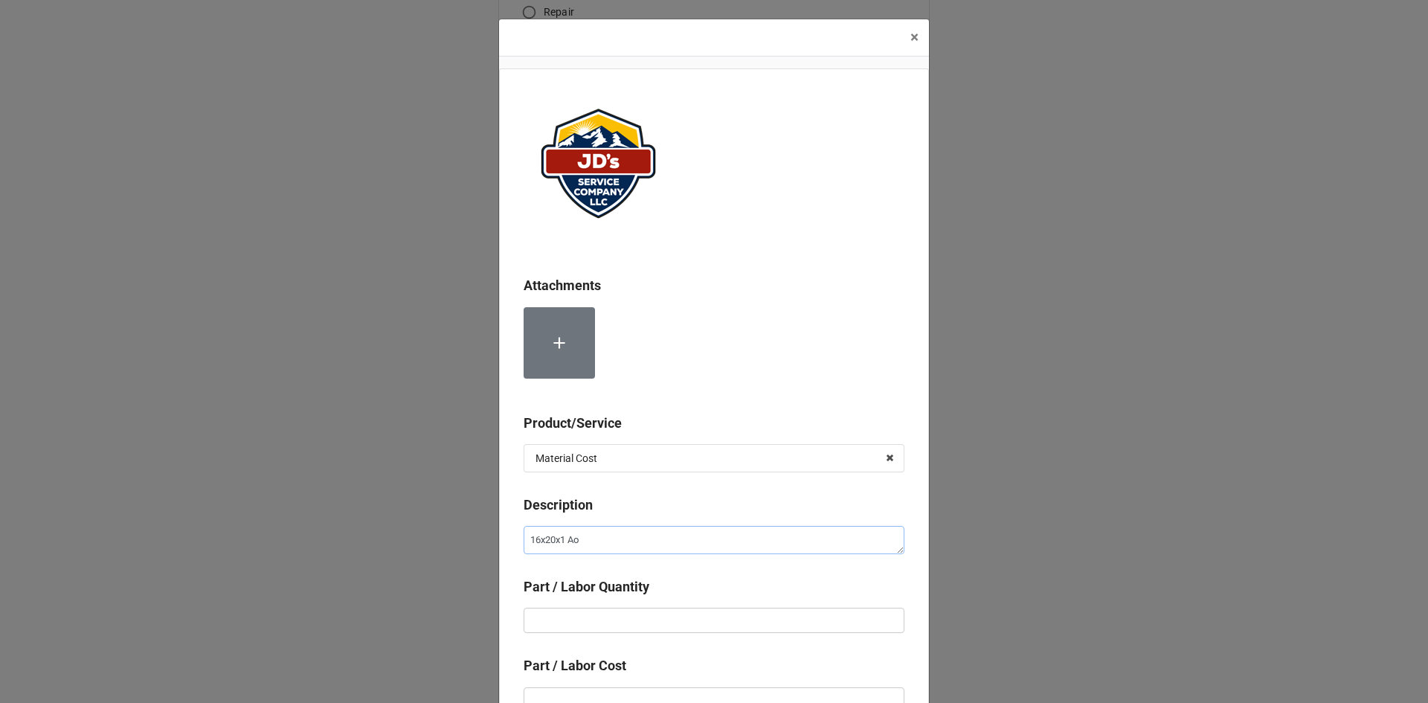
type textarea "16x20x1 Aor"
type textarea "x"
type textarea "16x20x1 Ao"
type textarea "x"
type textarea "16x20x1 A"
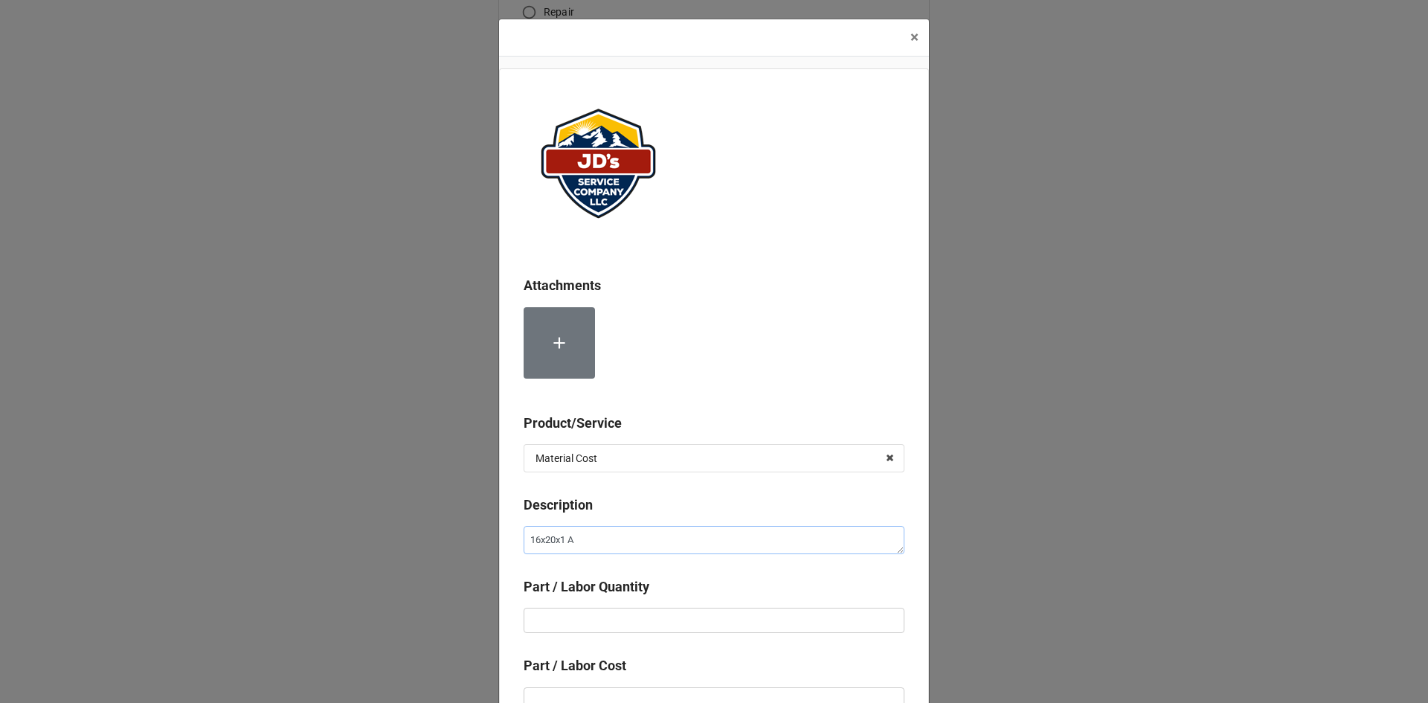
type textarea "x"
type textarea "16x20x1 Ai"
type textarea "x"
type textarea "16x20x1 Air"
type textarea "x"
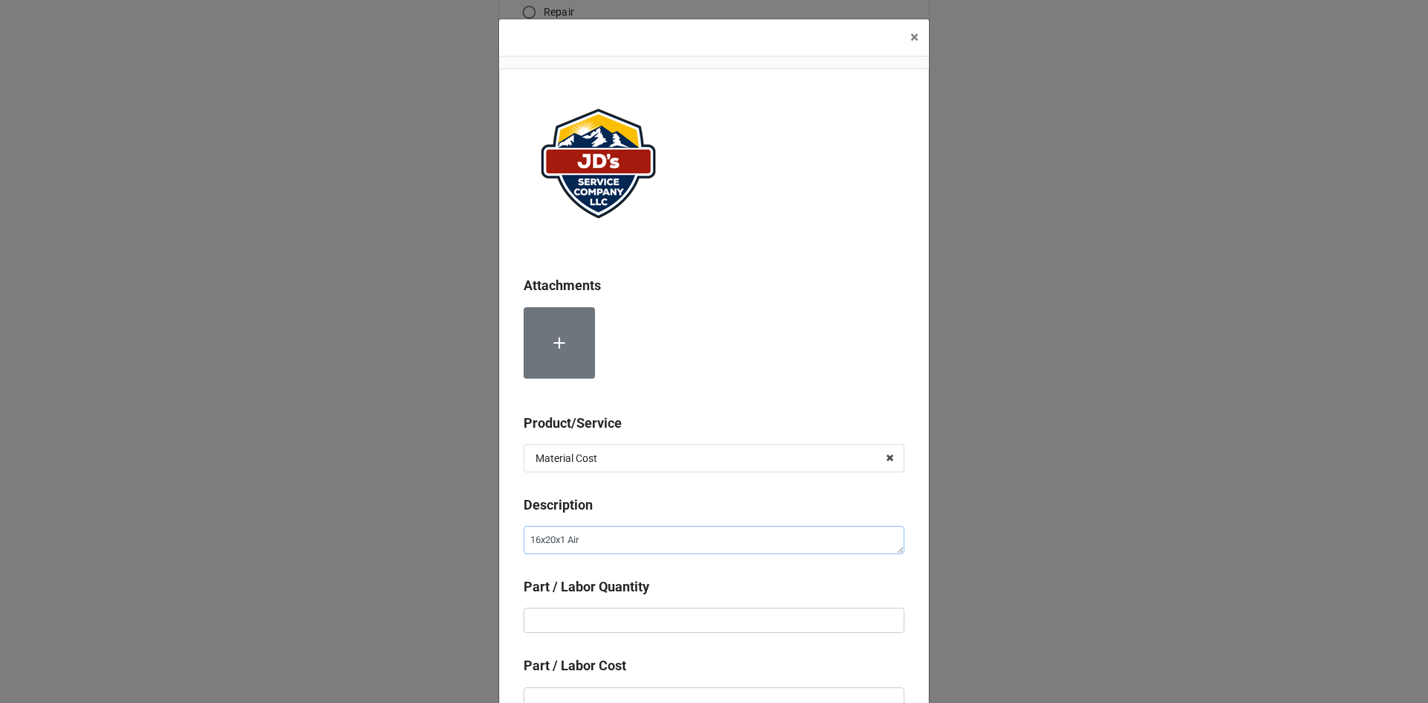
type textarea "16x20x1 Air"
type textarea "x"
type textarea "16x20x1 Air F"
type textarea "x"
type textarea "16x20x1 Air Fi"
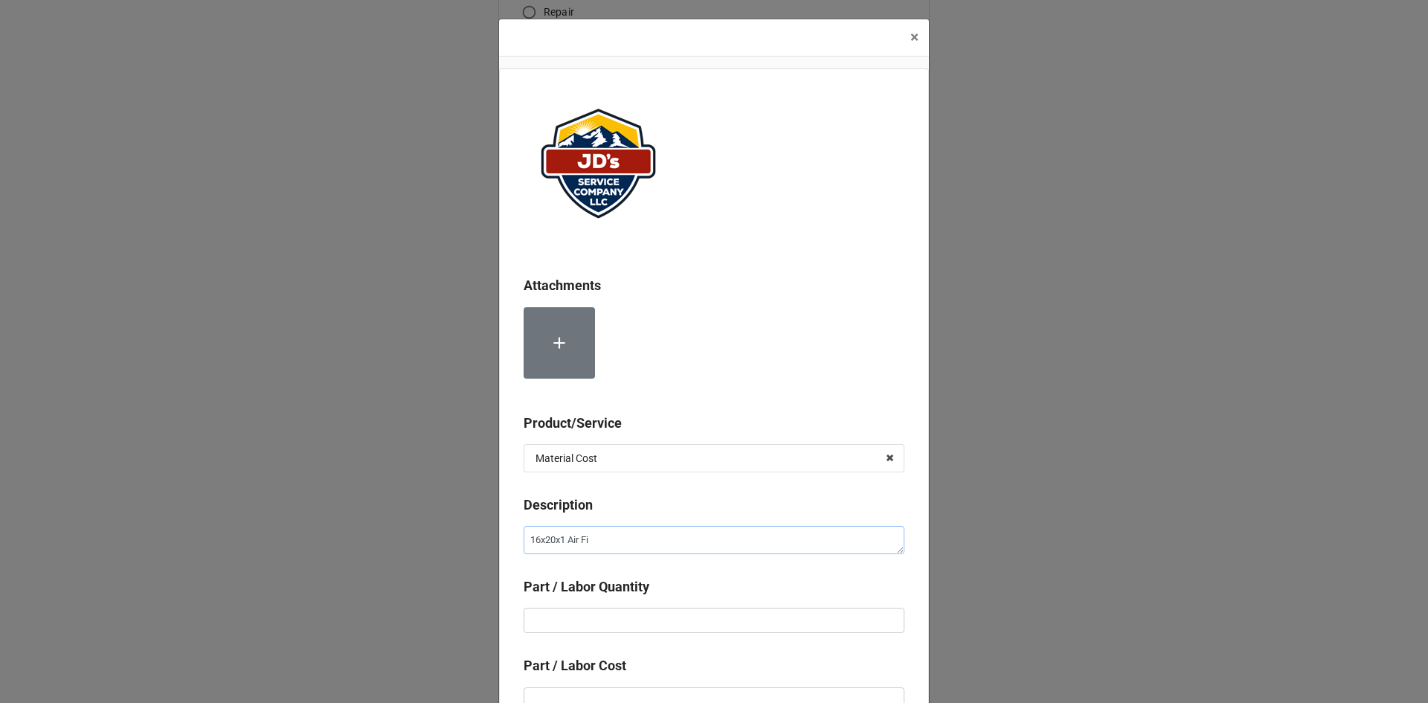
type textarea "x"
type textarea "16x20x1 Air Fil"
type textarea "x"
type textarea "16x20x1 Air Filt"
type textarea "x"
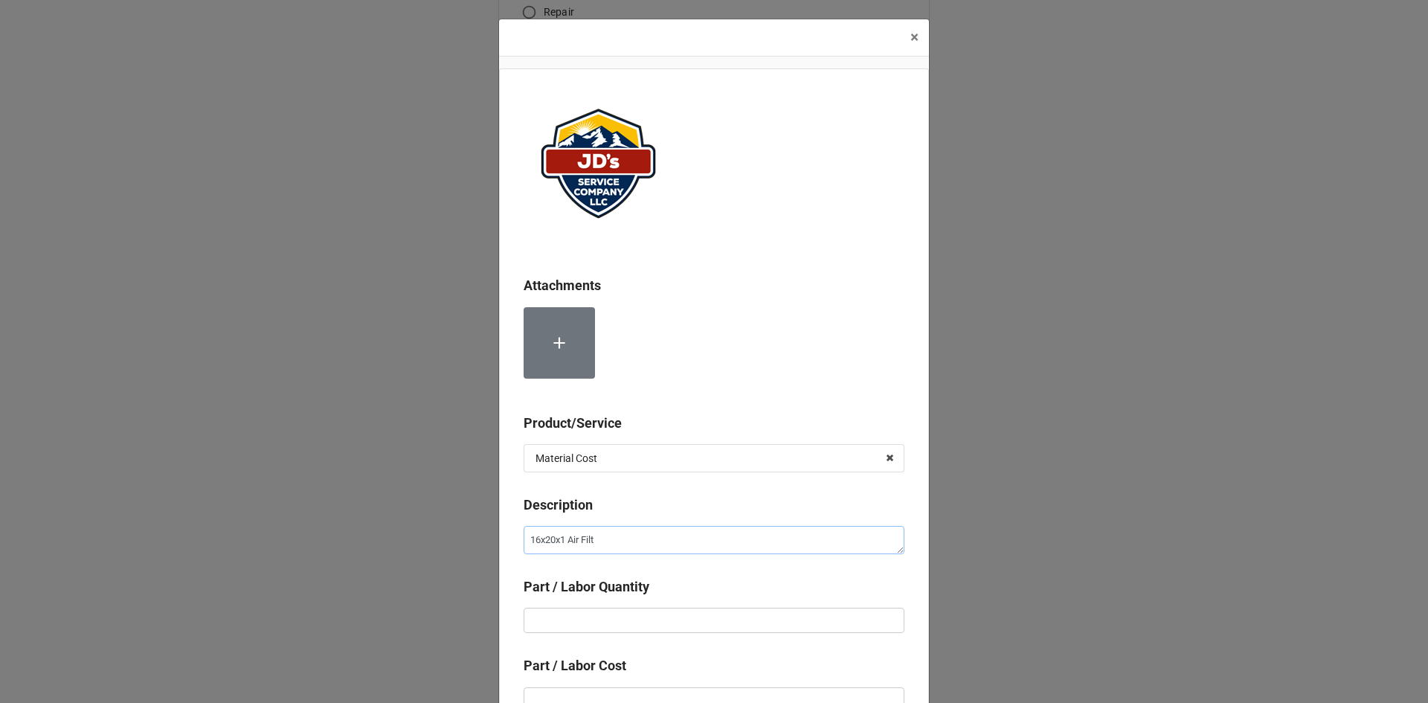
type textarea "16x20x1 Air Filte"
type textarea "x"
type textarea "16x20x1 Air Filter"
type textarea "x"
type textarea "16x20x1 Air Filters"
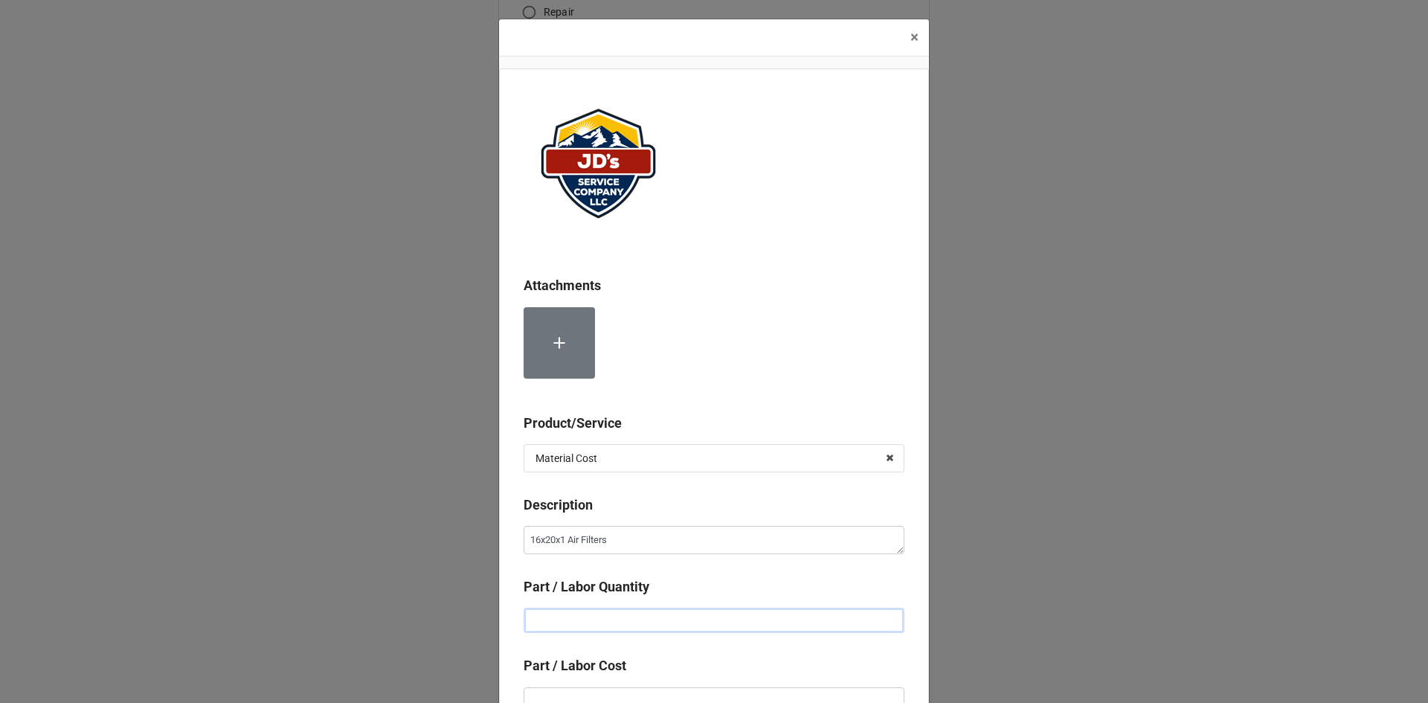
type textarea "x"
type input "2"
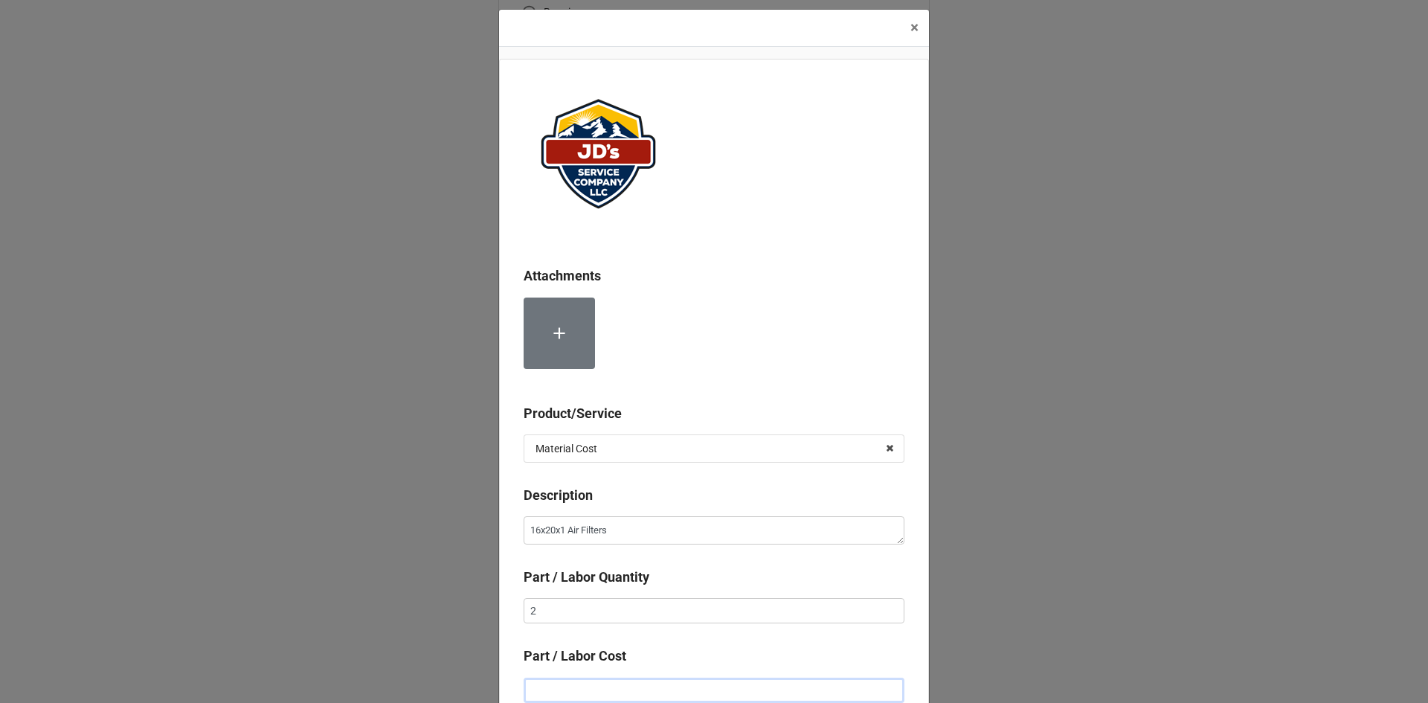
type textarea "x"
type input "$2.00"
type textarea "x"
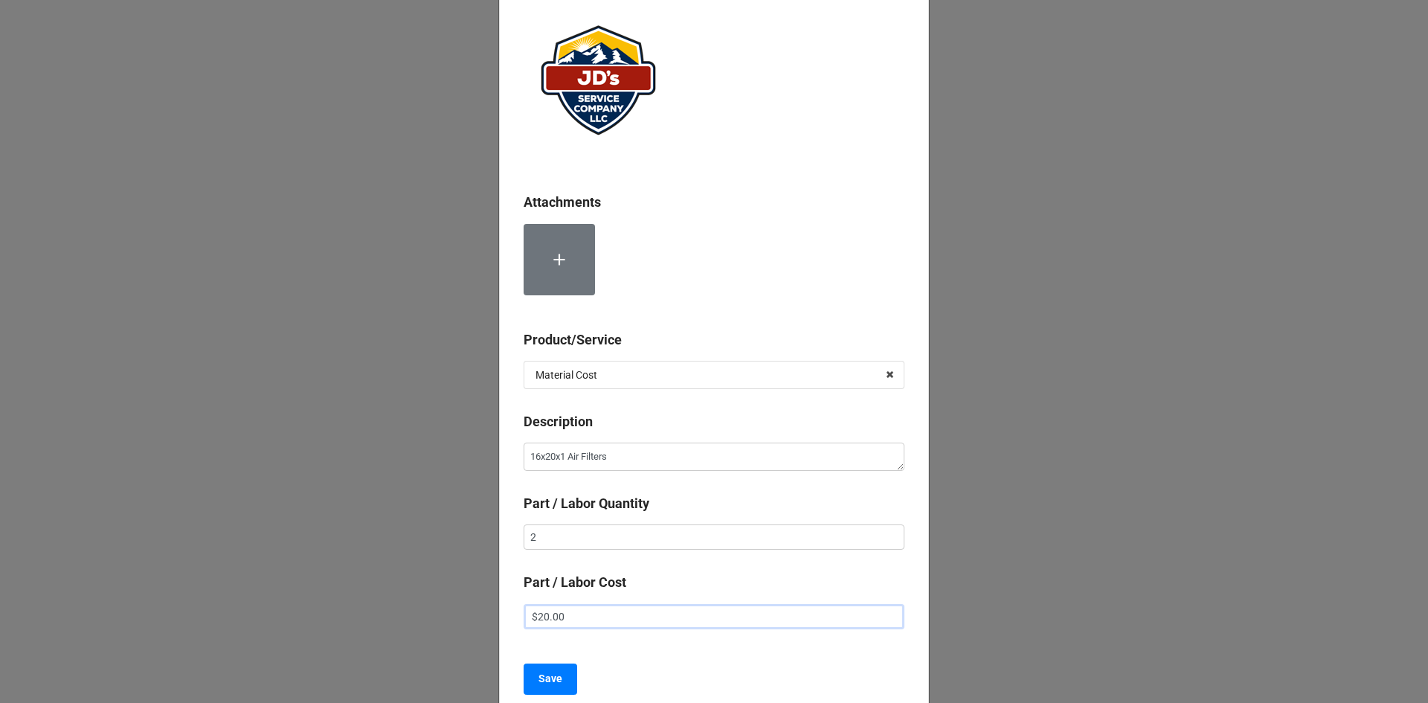
scroll to position [84, 0]
type input "$20.00"
click at [564, 681] on button "Save" at bounding box center [551, 678] width 54 height 31
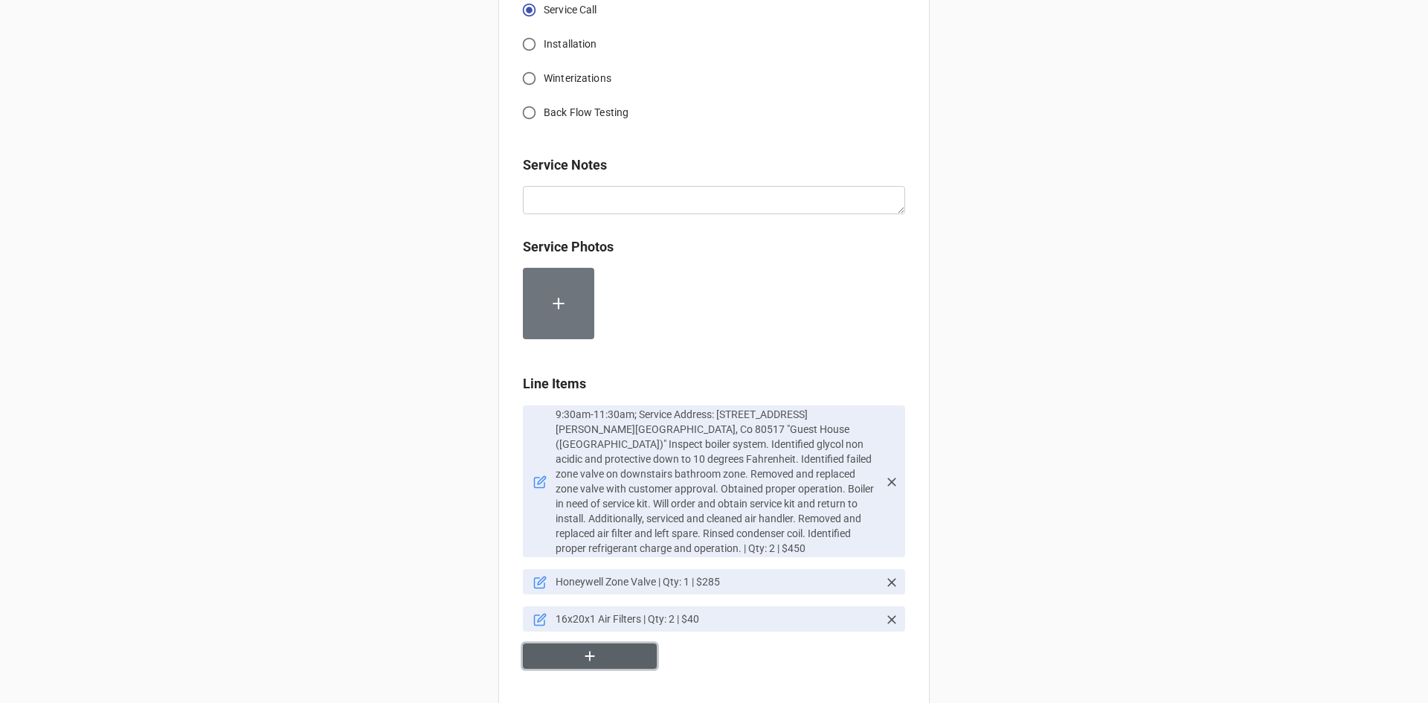
scroll to position [767, 0]
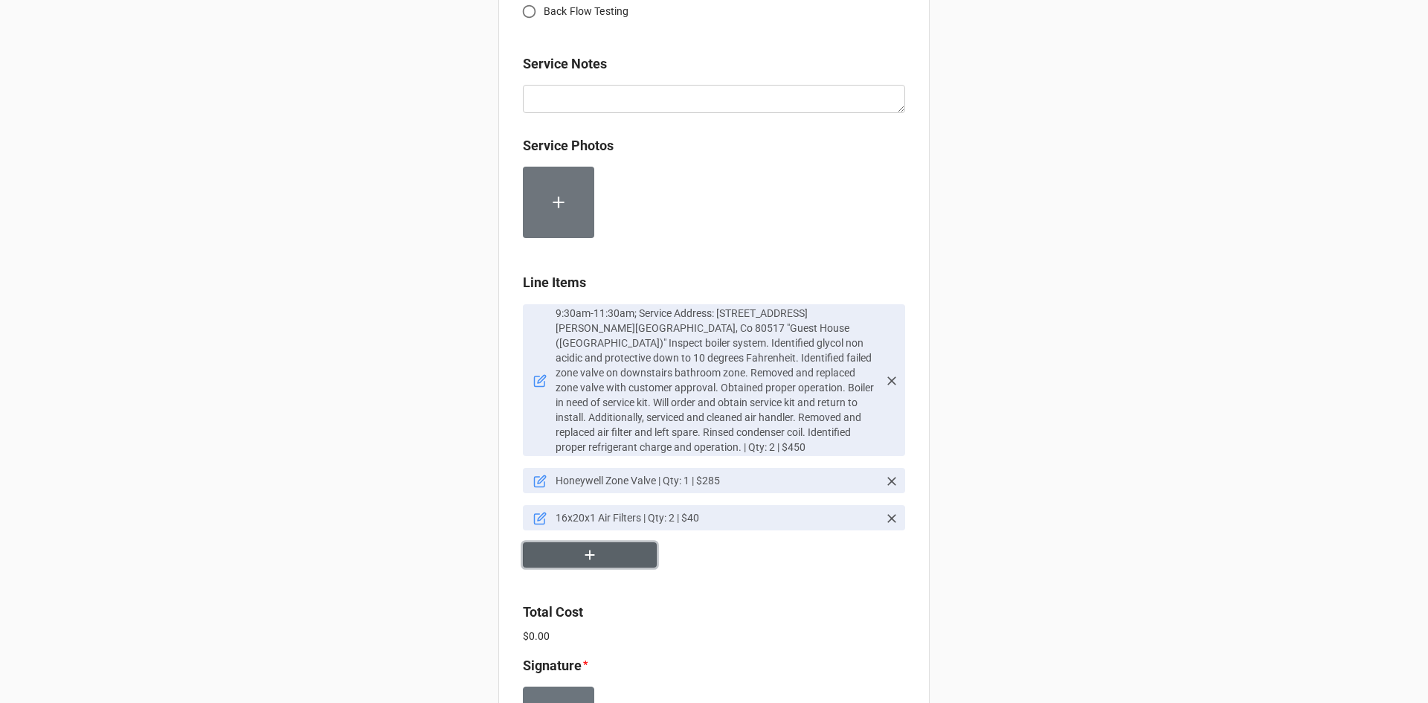
click at [617, 542] on button "button" at bounding box center [590, 555] width 134 height 26
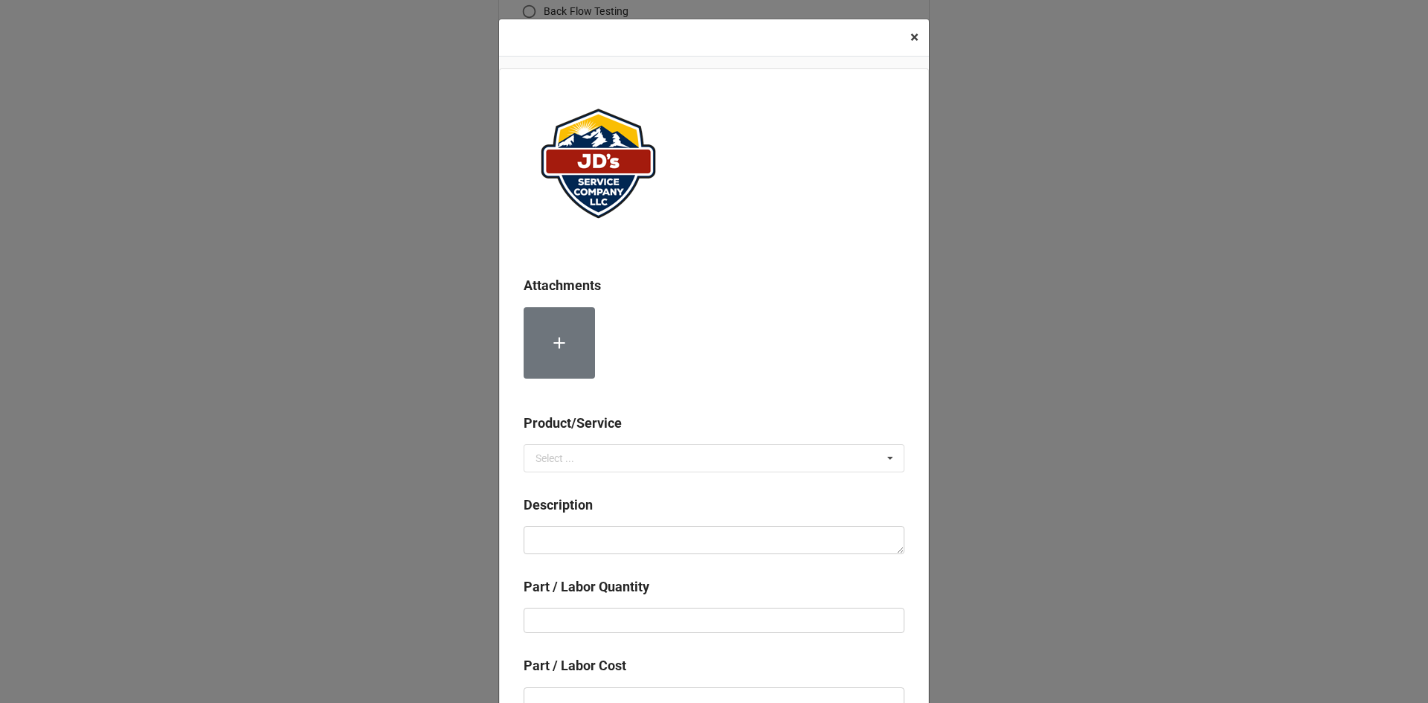
click at [915, 41] on button "× Close" at bounding box center [914, 37] width 29 height 36
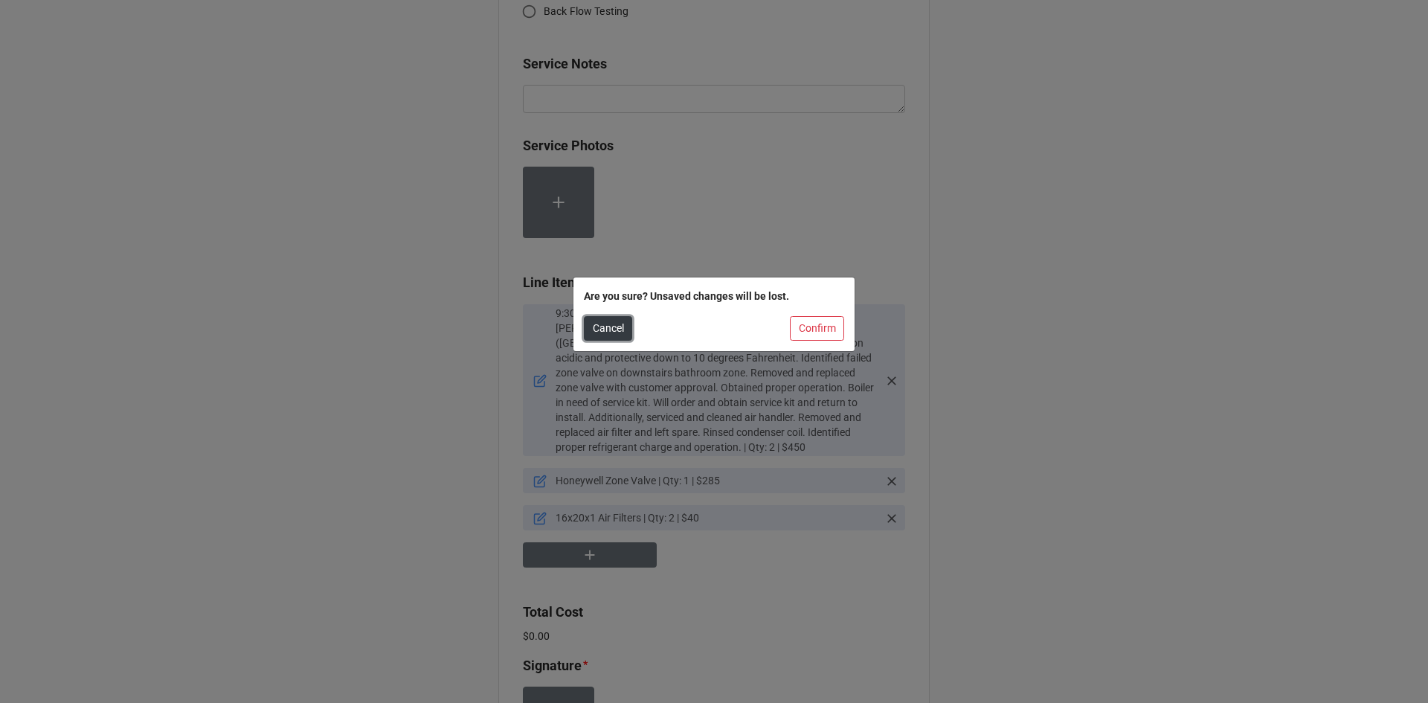
click at [620, 335] on button "Cancel" at bounding box center [608, 328] width 48 height 25
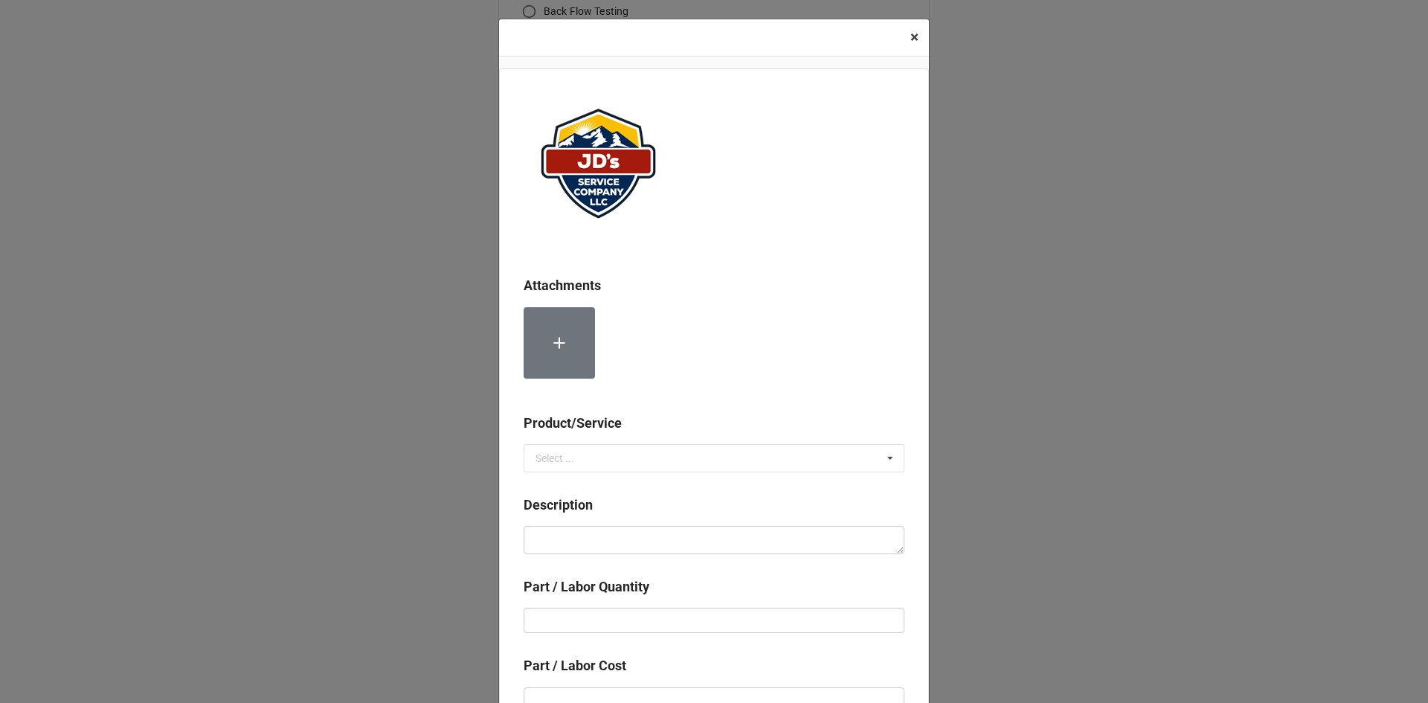
click at [917, 36] on button "× Close" at bounding box center [914, 37] width 29 height 36
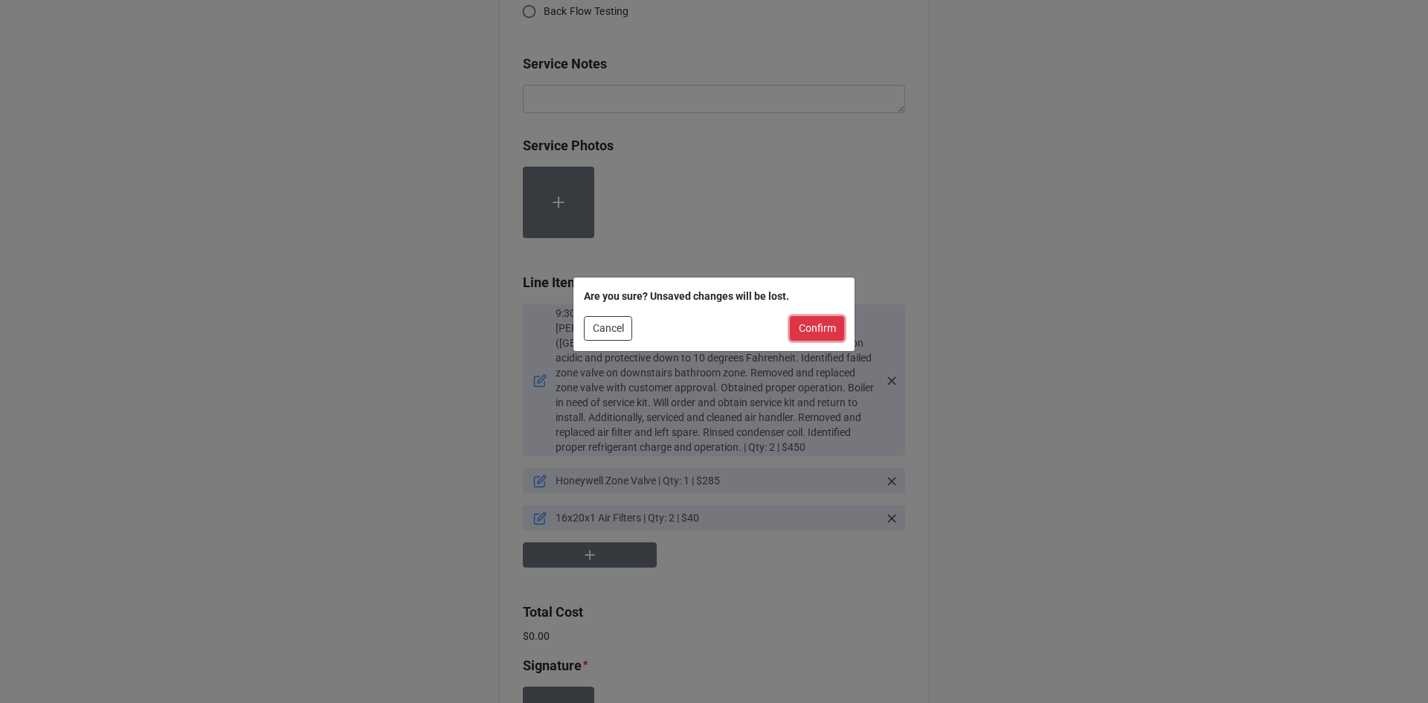
click at [834, 320] on button "Confirm" at bounding box center [817, 328] width 54 height 25
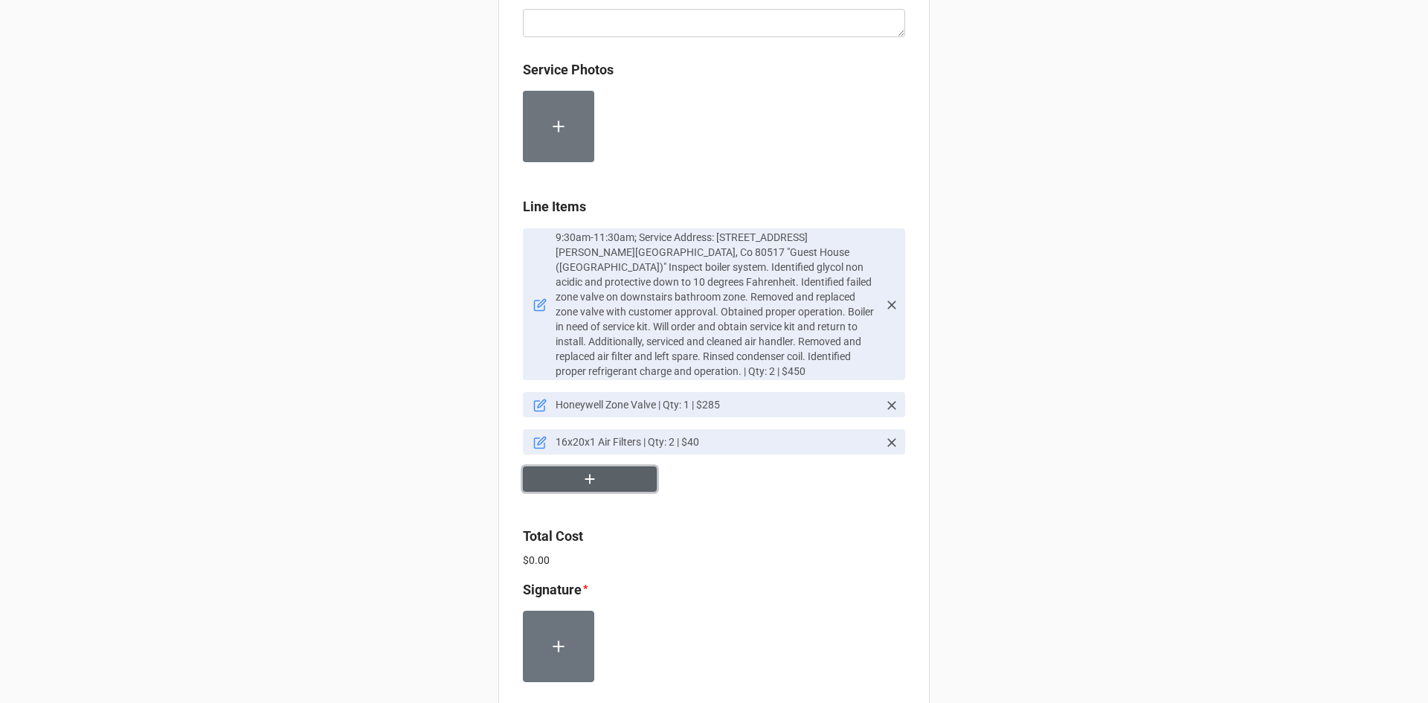
scroll to position [916, 0]
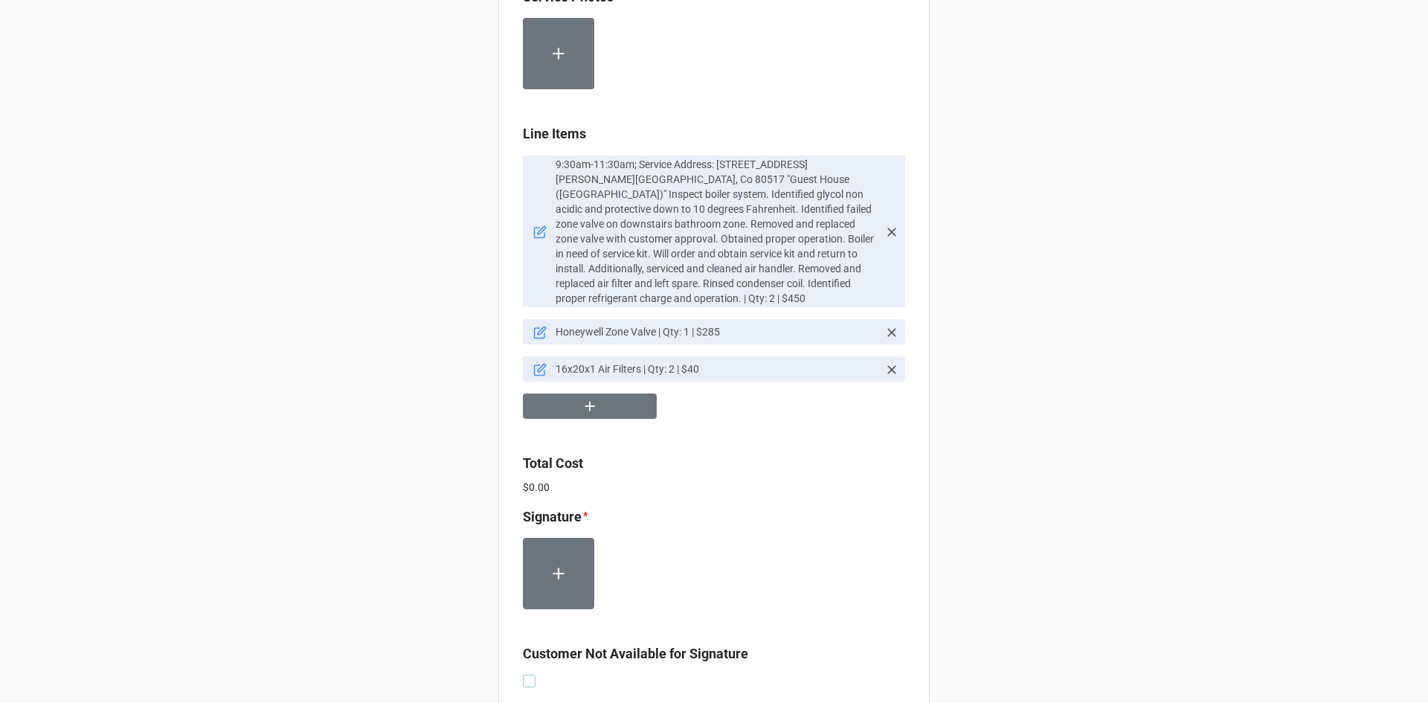
click at [531, 675] on label at bounding box center [529, 675] width 13 height 0
checkbox input "true"
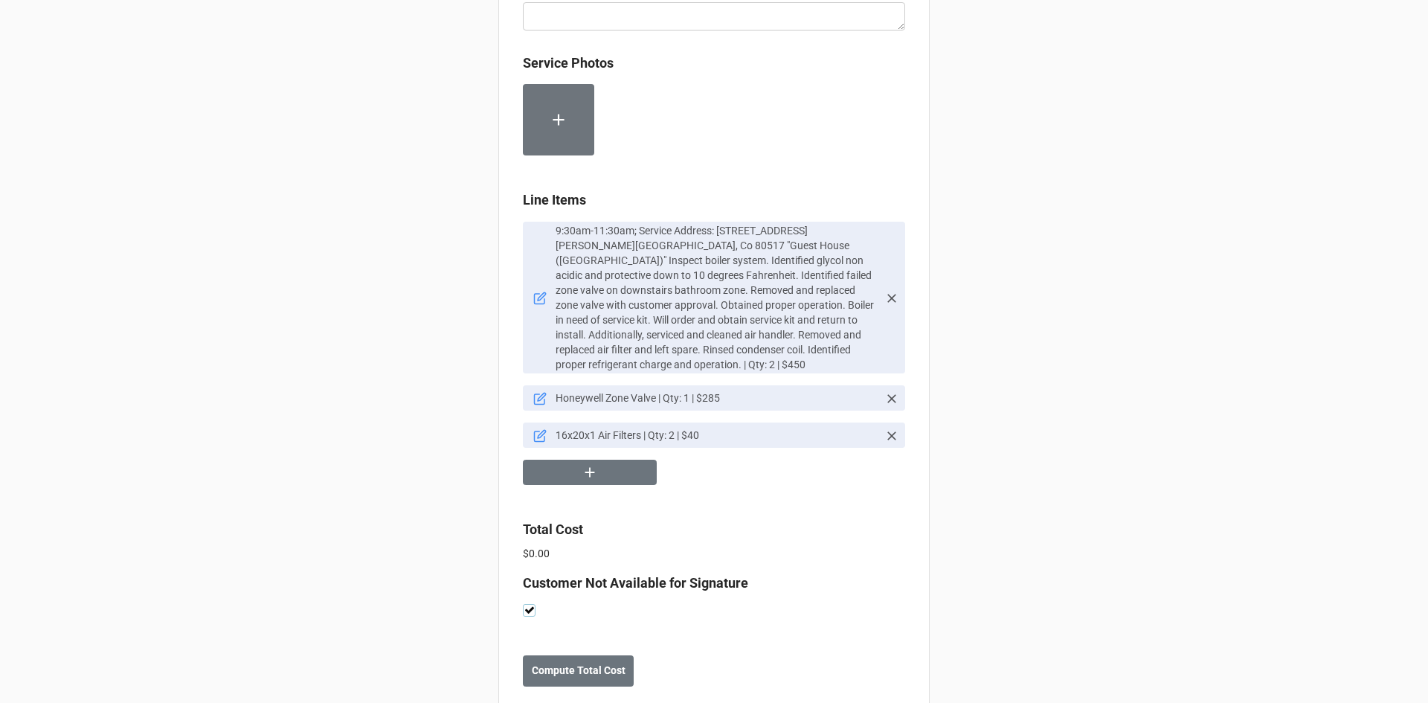
scroll to position [867, 0]
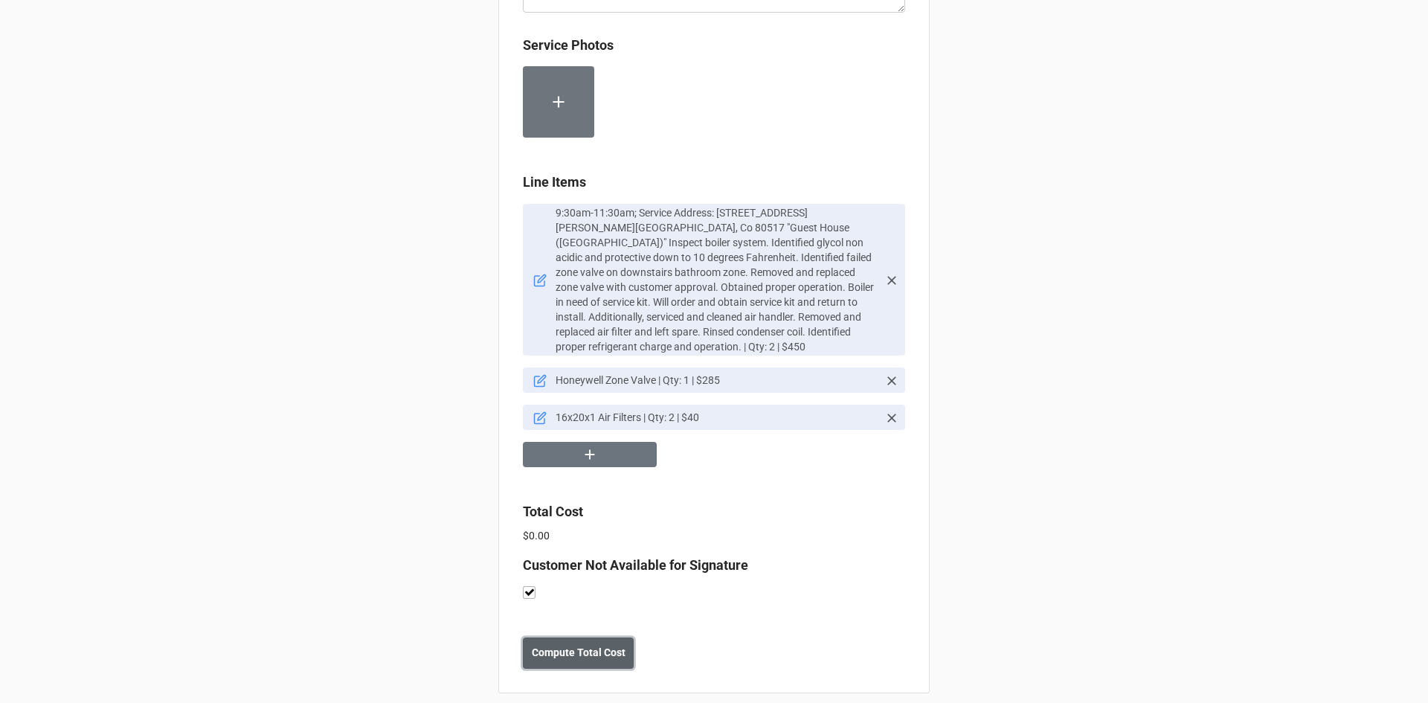
click at [587, 649] on button "Compute Total Cost" at bounding box center [578, 653] width 111 height 31
click at [562, 649] on button "Save" at bounding box center [550, 653] width 54 height 31
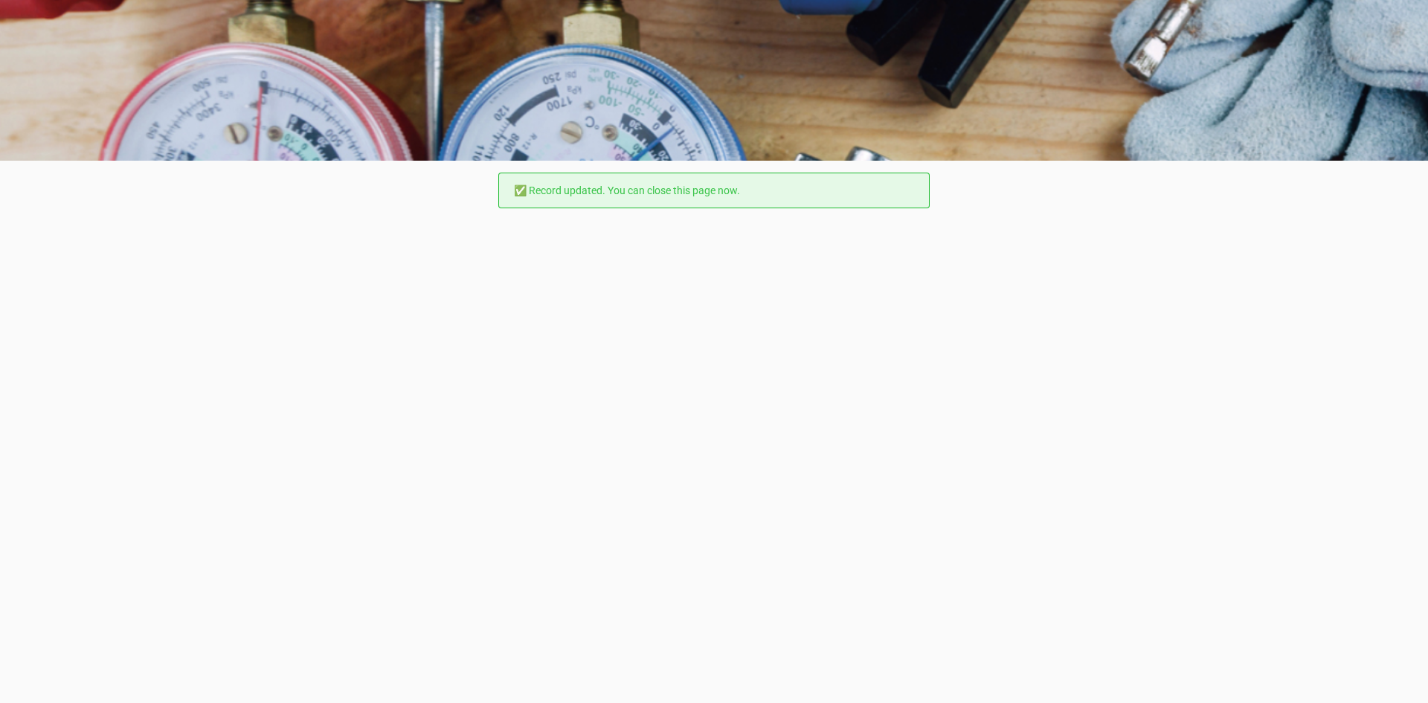
scroll to position [0, 0]
